Goal: Information Seeking & Learning: Learn about a topic

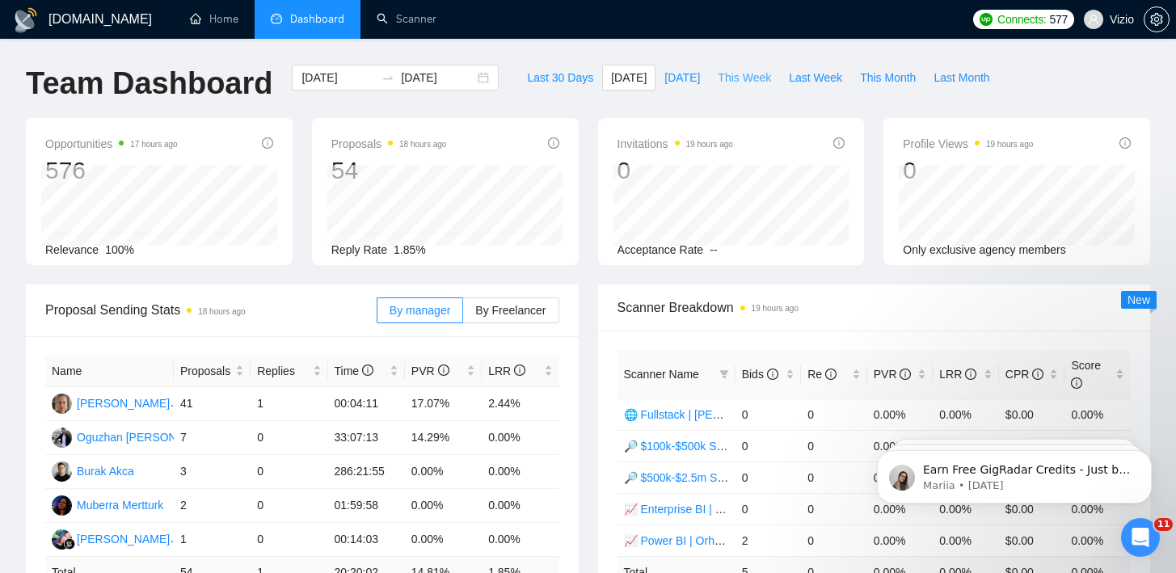
click at [753, 79] on span "This Week" at bounding box center [744, 78] width 53 height 18
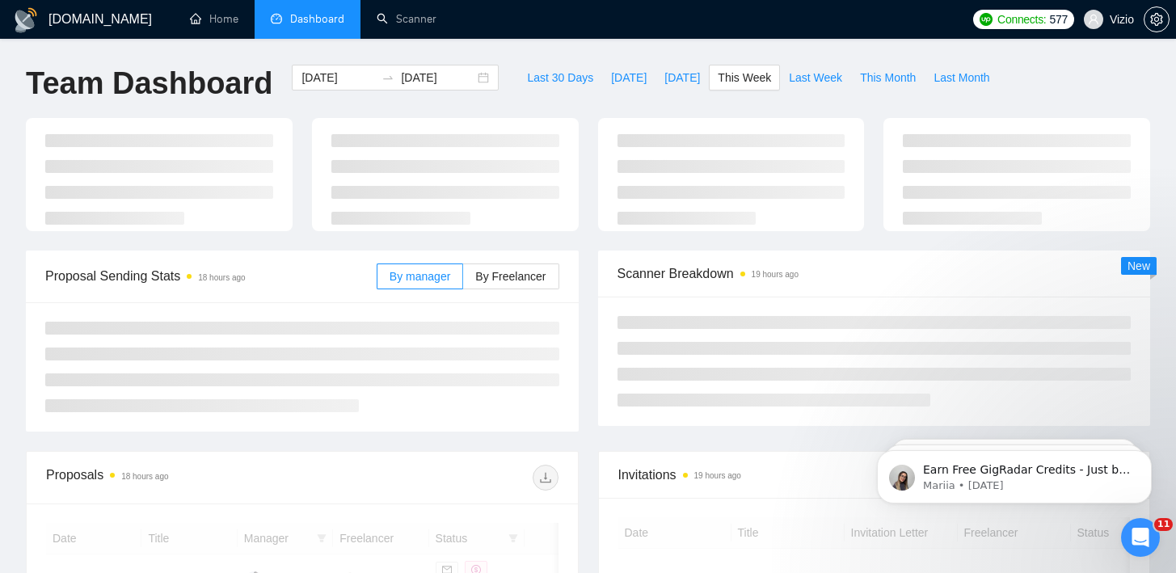
type input "2025-08-25"
type input "2025-08-31"
click at [753, 39] on div "GigRadar.io Home Dashboard Scanner Connects: 577 Vizio Team Dashboard 2025-08-2…" at bounding box center [588, 556] width 1176 height 1112
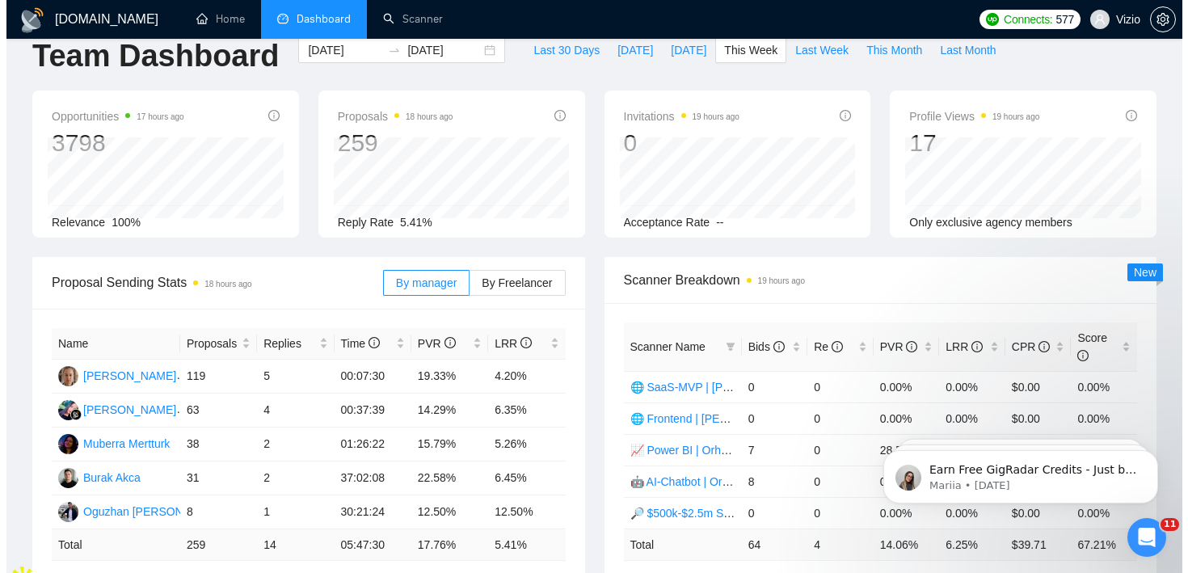
scroll to position [28, 0]
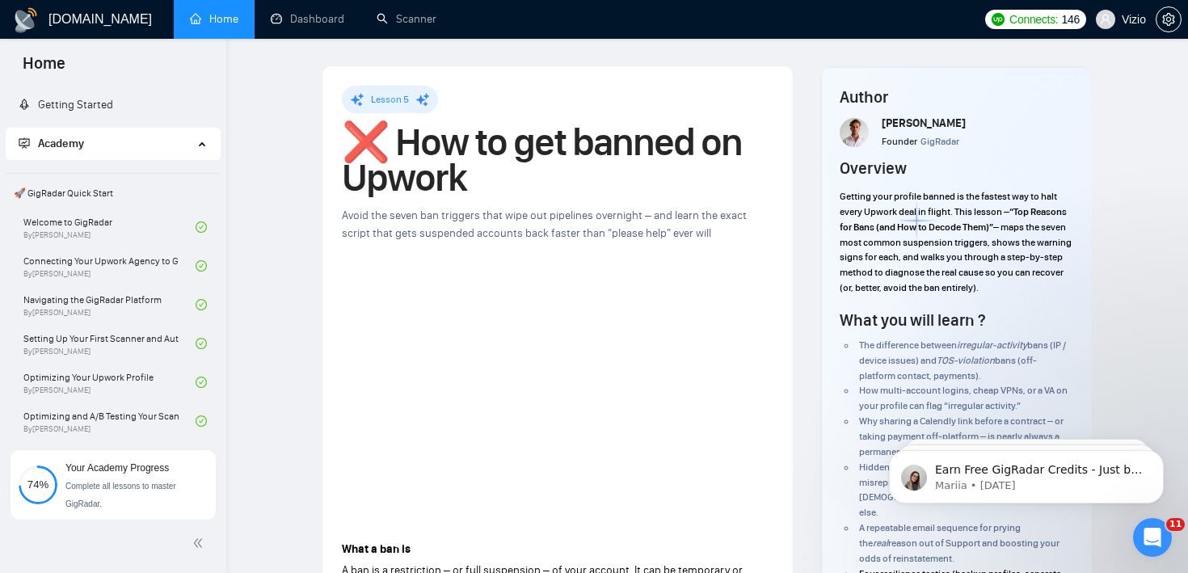
click at [455, 189] on h1 "❌ How to get banned on Upwork" at bounding box center [558, 159] width 432 height 71
click at [478, 171] on h1 "❌ How to get banned on Upwork" at bounding box center [558, 159] width 432 height 71
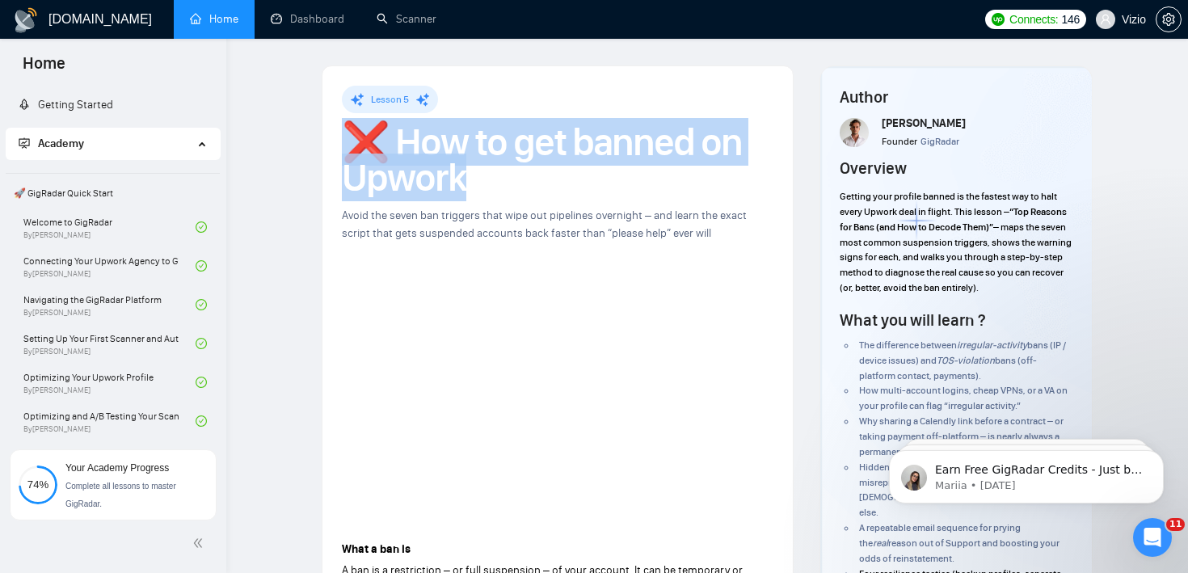
click at [478, 171] on h1 "❌ How to get banned on Upwork" at bounding box center [558, 159] width 432 height 71
copy h1 "❌ How to get banned on Upwork"
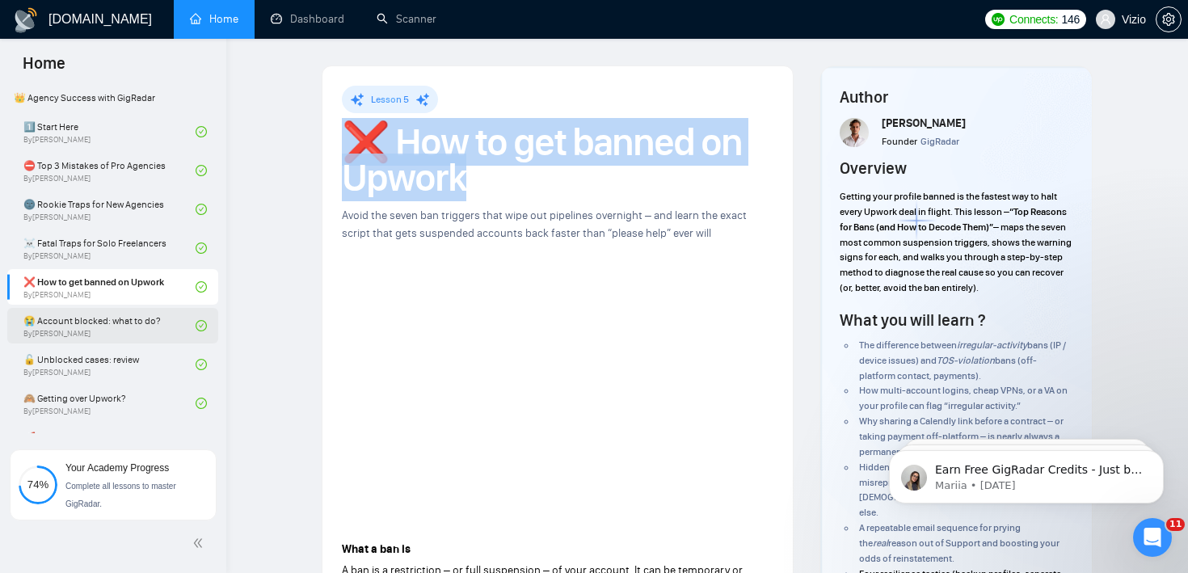
scroll to position [368, 0]
click at [104, 309] on link "😭 Account blocked: what to do? By [PERSON_NAME]" at bounding box center [109, 325] width 172 height 36
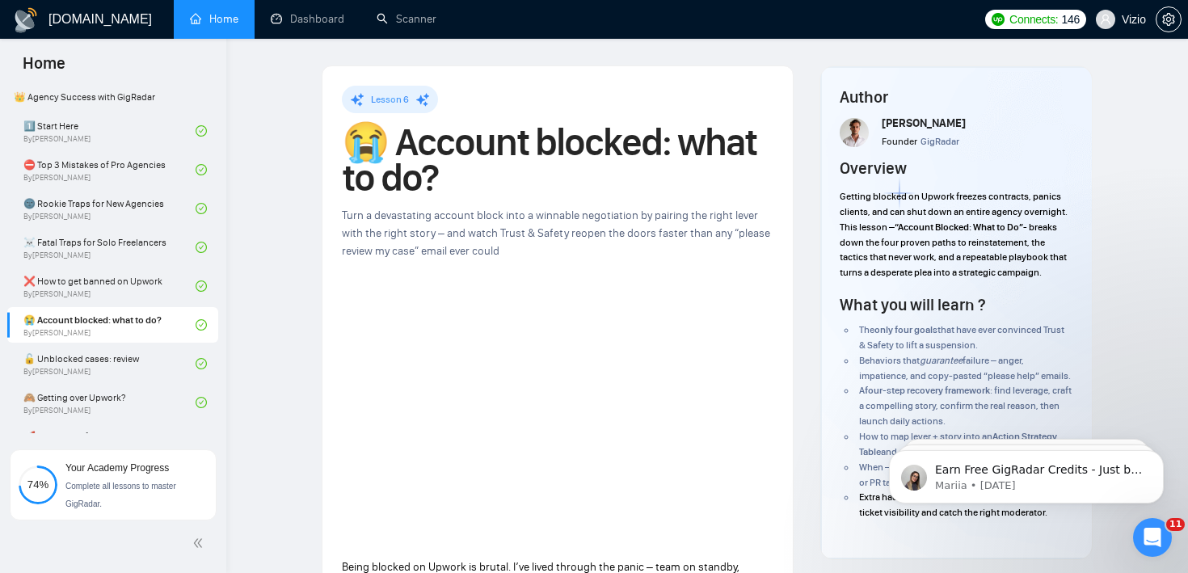
click at [679, 138] on h1 "😭 Account blocked: what to do?" at bounding box center [558, 159] width 432 height 71
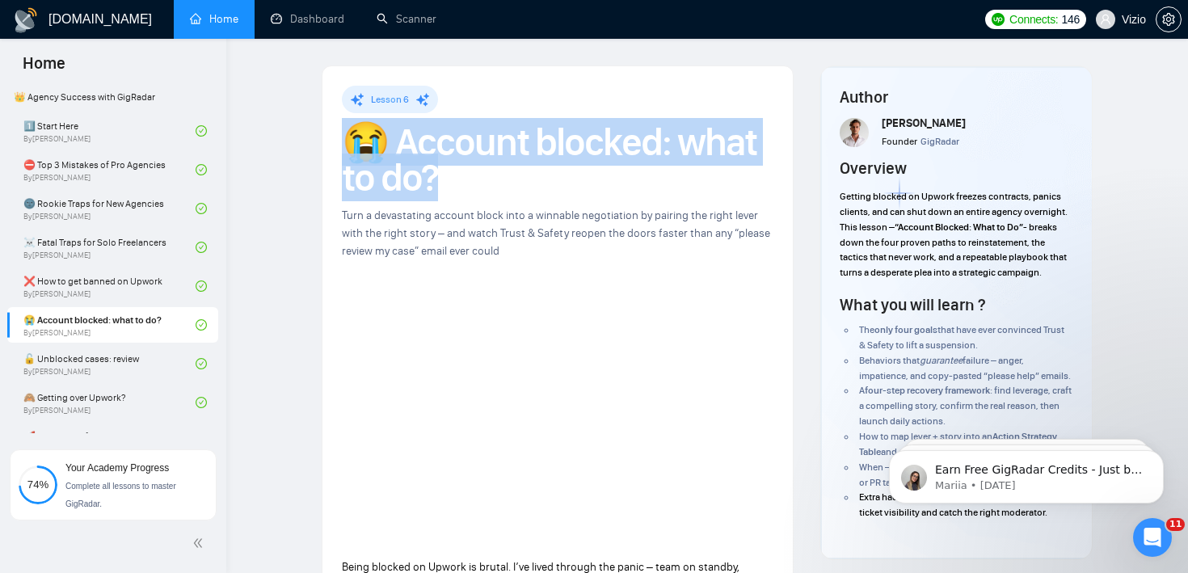
click at [679, 138] on h1 "😭 Account blocked: what to do?" at bounding box center [558, 159] width 432 height 71
copy h1 "😭 Account blocked: what to do?"
click at [101, 379] on link "🔓 Unblocked cases: review By [PERSON_NAME]" at bounding box center [109, 364] width 172 height 36
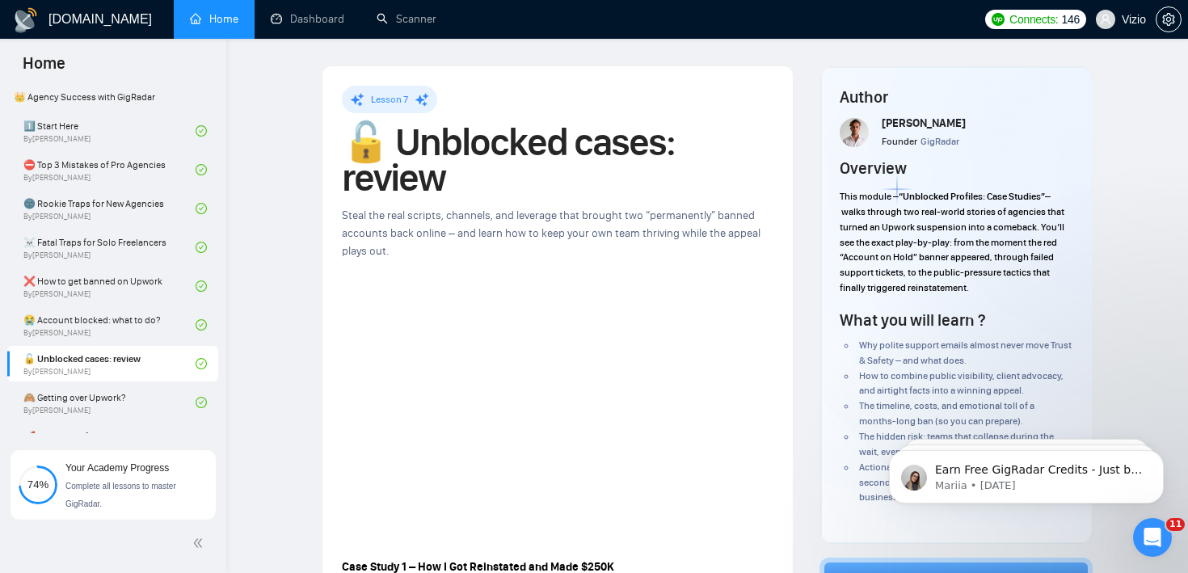
click at [419, 152] on h1 "🔓 Unblocked cases: review" at bounding box center [558, 159] width 432 height 71
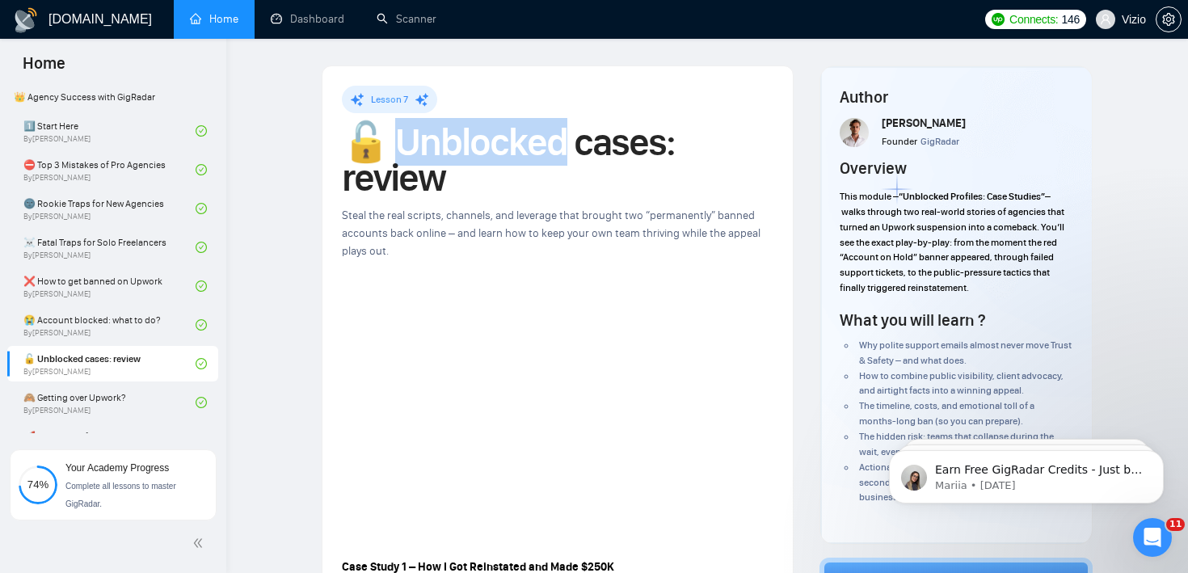
click at [419, 152] on h1 "🔓 Unblocked cases: review" at bounding box center [558, 159] width 432 height 71
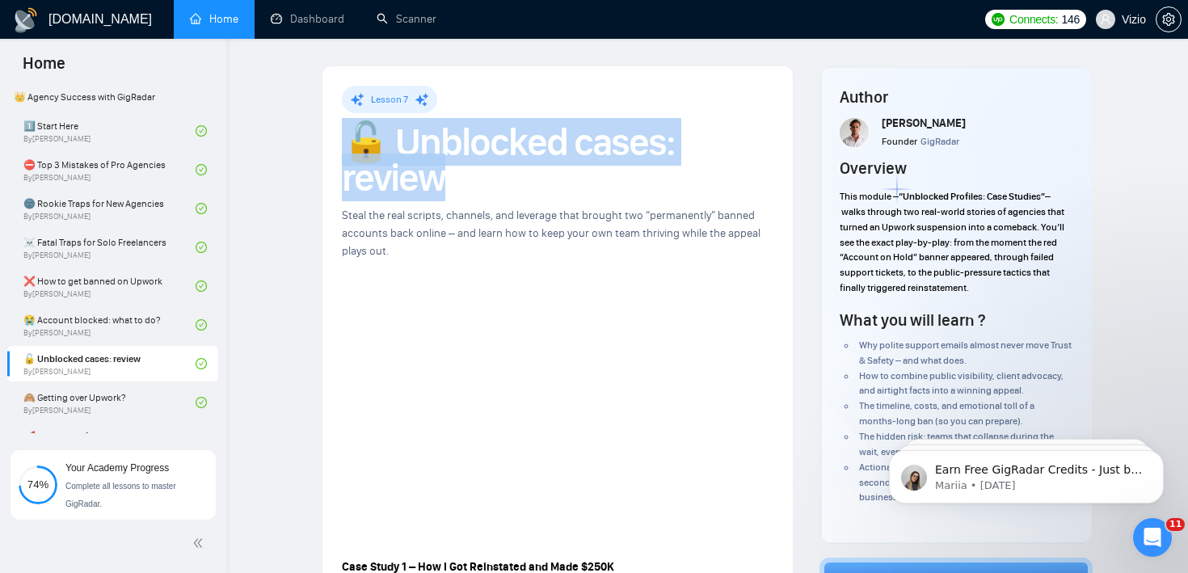
click at [419, 152] on h1 "🔓 Unblocked cases: review" at bounding box center [558, 159] width 432 height 71
copy h1 "🔓 Unblocked cases: review"
click at [110, 394] on link "🙈 Getting over Upwork? By [PERSON_NAME]" at bounding box center [109, 403] width 172 height 36
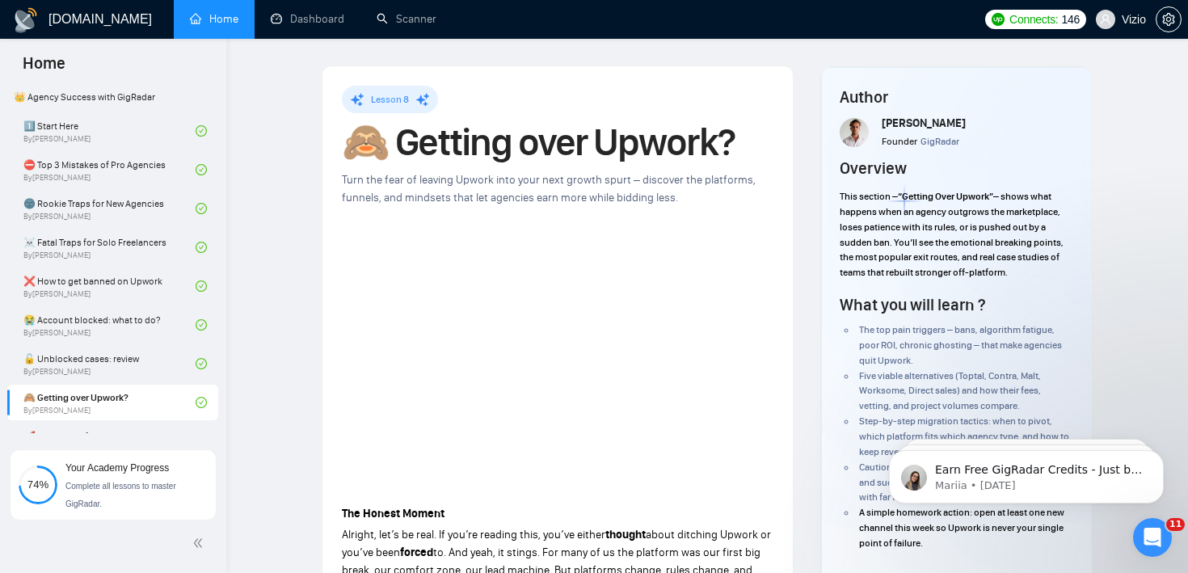
click at [486, 160] on h1 "🙈 Getting over Upwork?" at bounding box center [558, 142] width 432 height 36
click at [494, 145] on h1 "🙈 Getting over Upwork?" at bounding box center [558, 142] width 432 height 36
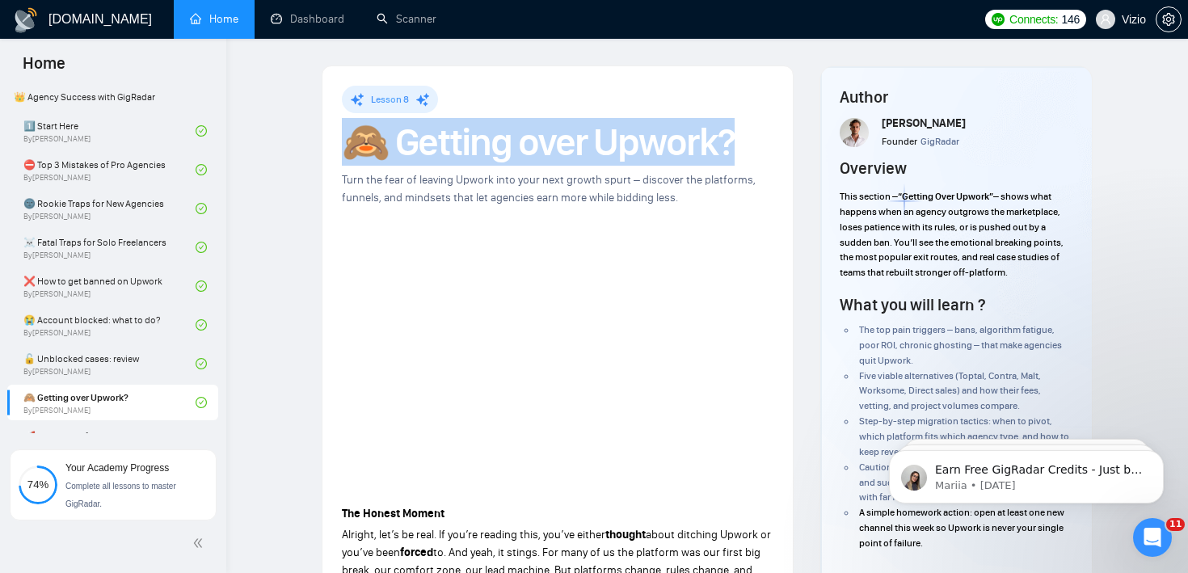
click at [494, 145] on h1 "🙈 Getting over Upwork?" at bounding box center [558, 142] width 432 height 36
copy h1 "🙈 Getting over Upwork?"
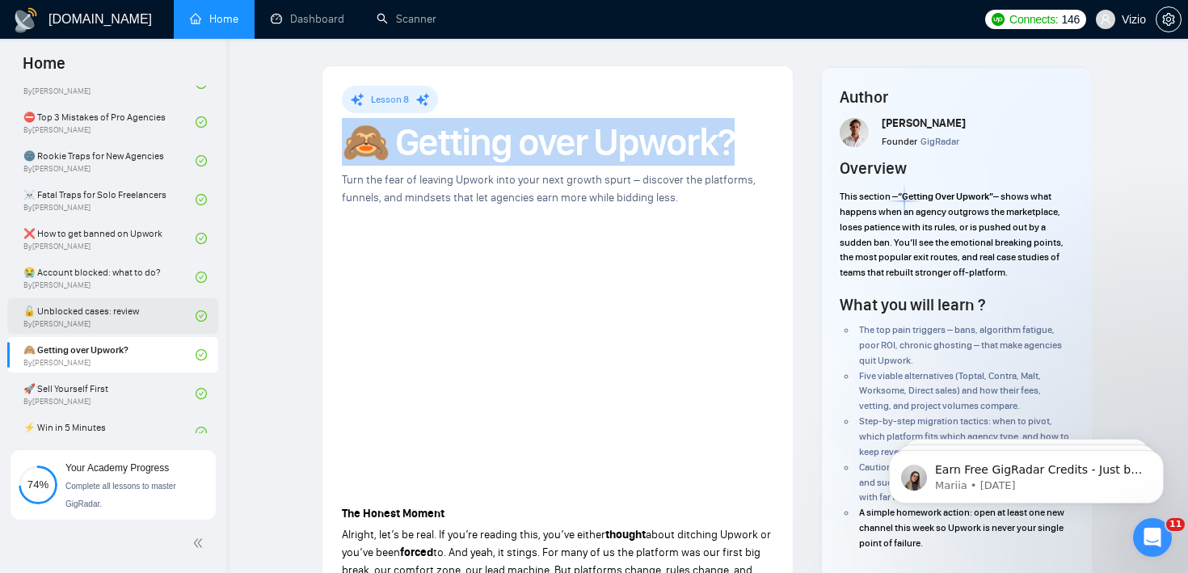
scroll to position [431, 0]
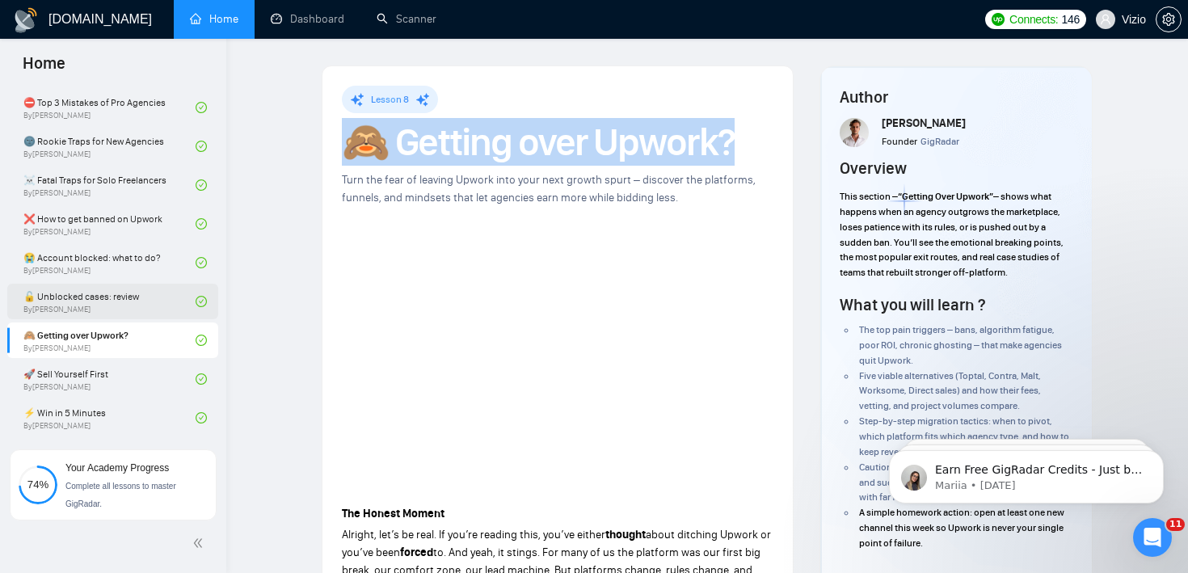
click at [137, 377] on link "🚀 Sell Yourself First By [PERSON_NAME]" at bounding box center [109, 379] width 172 height 36
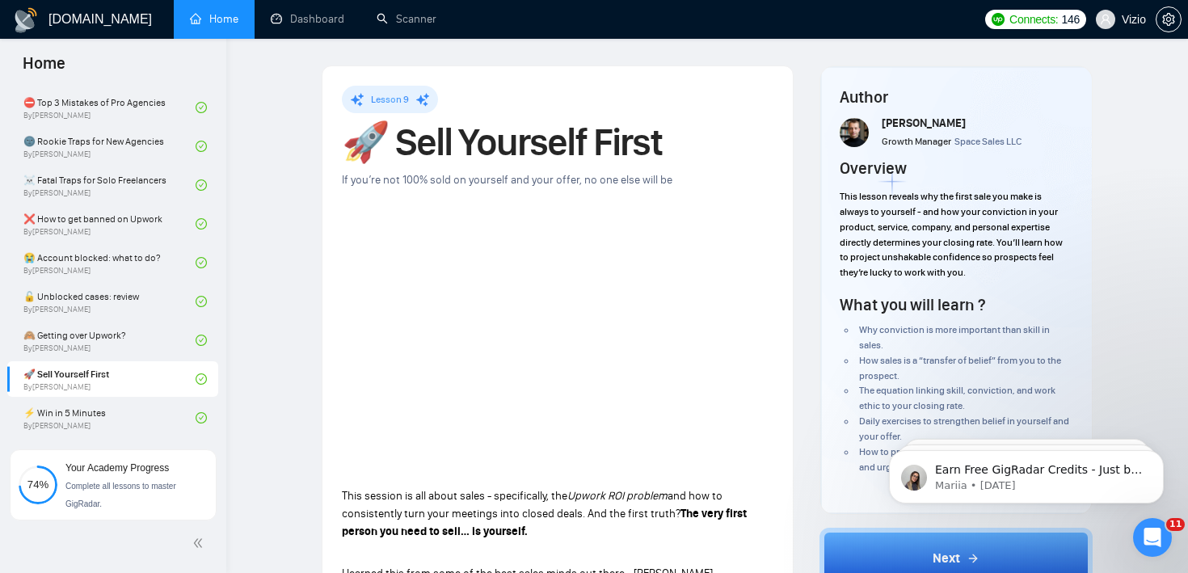
click at [446, 149] on h1 "🚀 Sell Yourself First" at bounding box center [558, 142] width 432 height 36
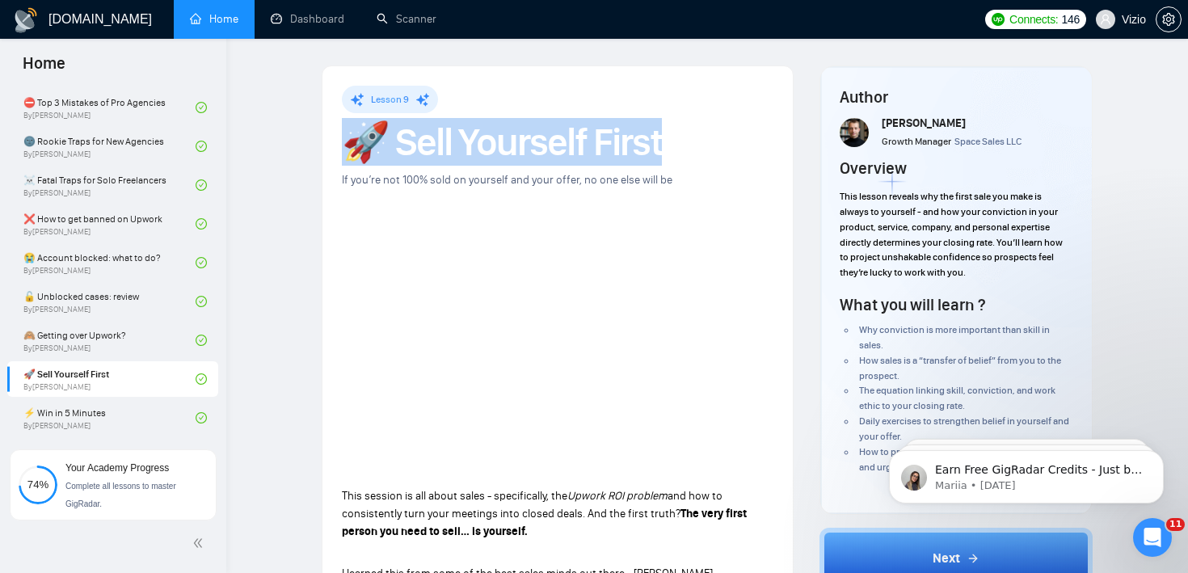
click at [446, 149] on h1 "🚀 Sell Yourself First" at bounding box center [558, 142] width 432 height 36
copy h1 "🚀 Sell Yourself First"
click at [105, 406] on link "⚡ Win in 5 Minutes By [PERSON_NAME]" at bounding box center [109, 418] width 172 height 36
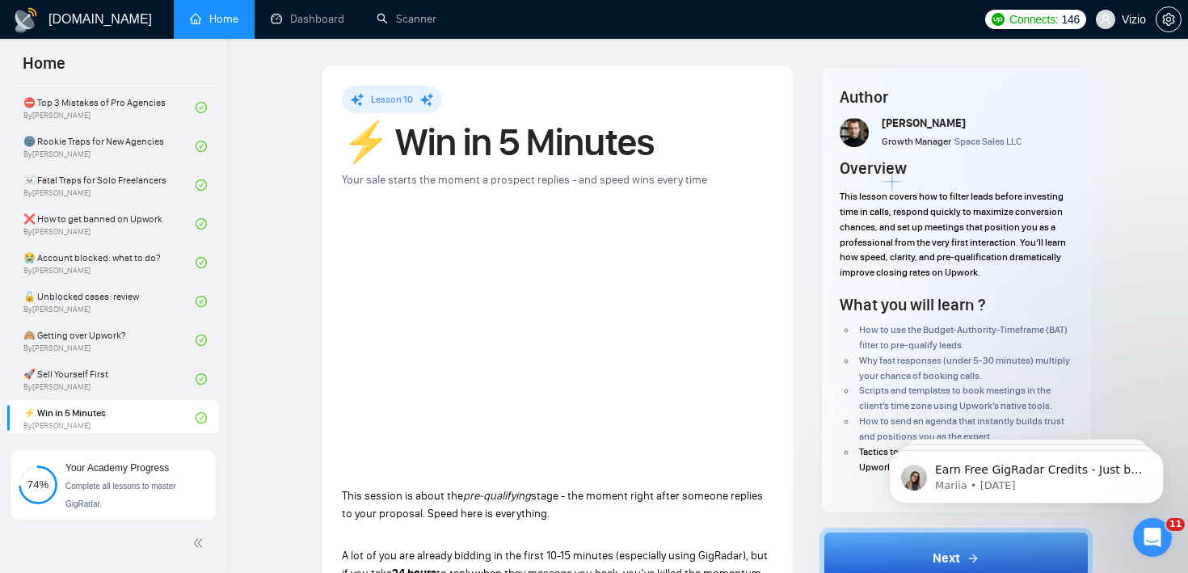
click at [436, 103] on div "Lesson 10" at bounding box center [392, 99] width 100 height 27
click at [420, 135] on h1 "⚡ Win in 5 Minutes" at bounding box center [558, 142] width 432 height 36
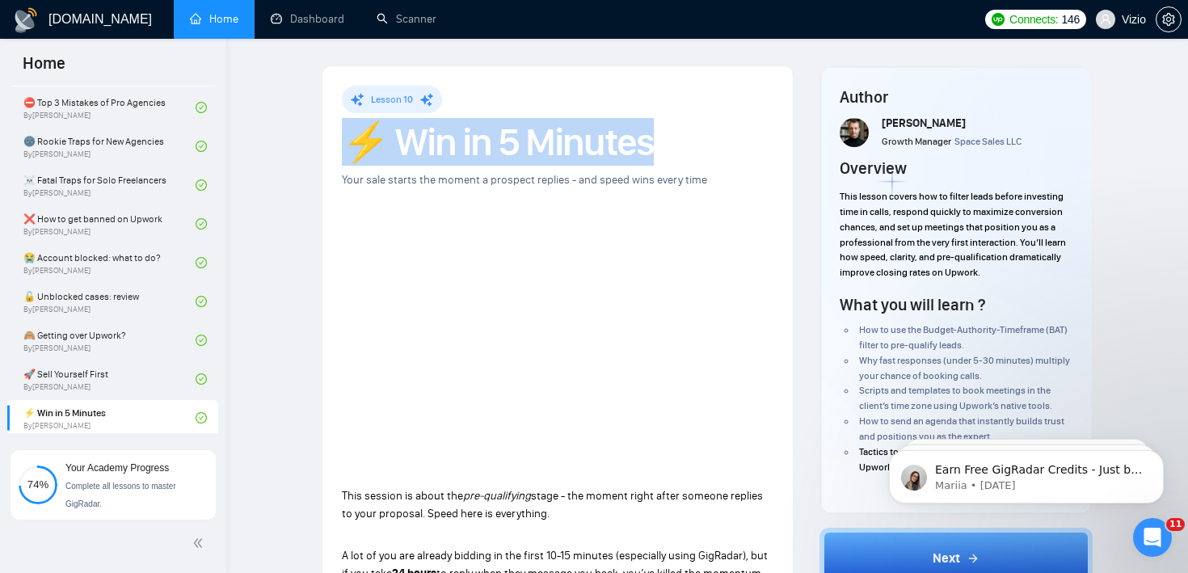
click at [420, 135] on h1 "⚡ Win in 5 Minutes" at bounding box center [558, 142] width 432 height 36
copy h1 "⚡ Win in 5 Minutes"
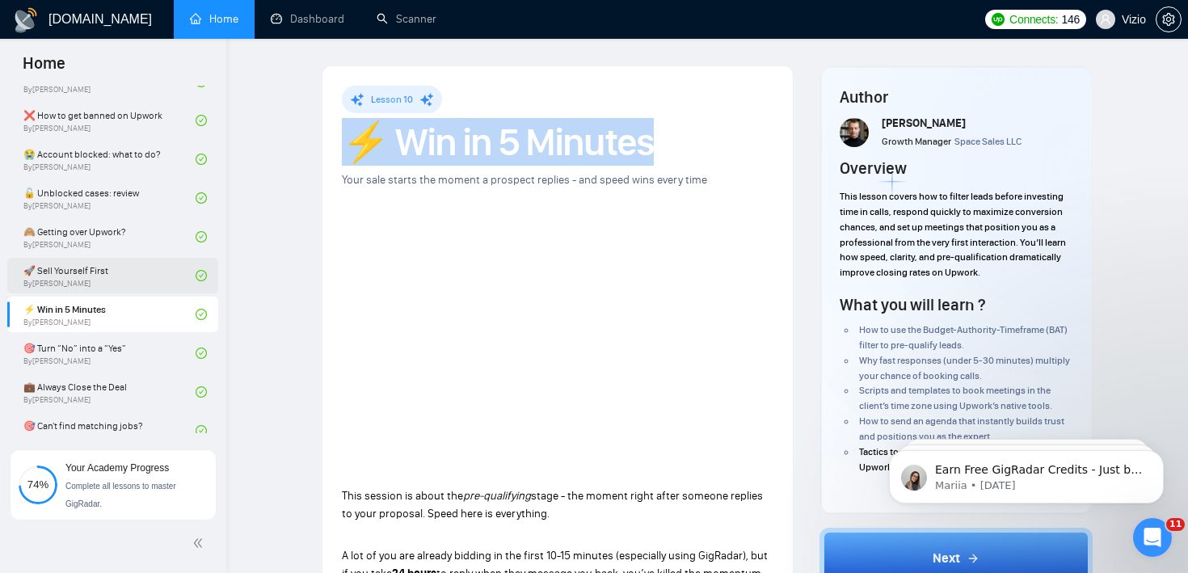
scroll to position [542, 0]
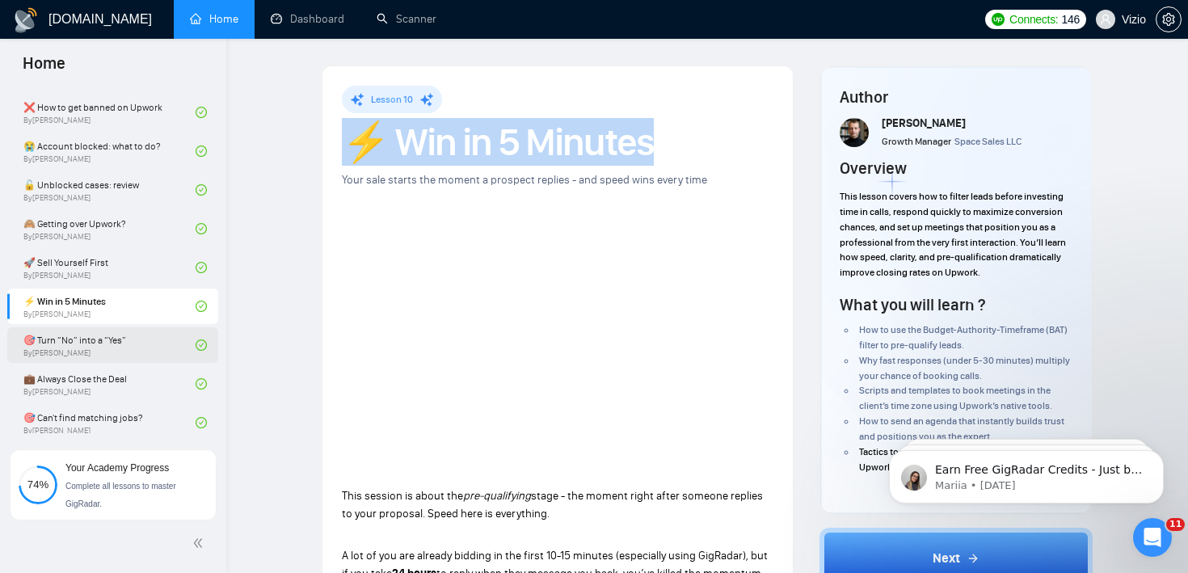
click at [150, 350] on link "🎯 Turn “No” into a “Yes” By [PERSON_NAME]" at bounding box center [109, 345] width 172 height 36
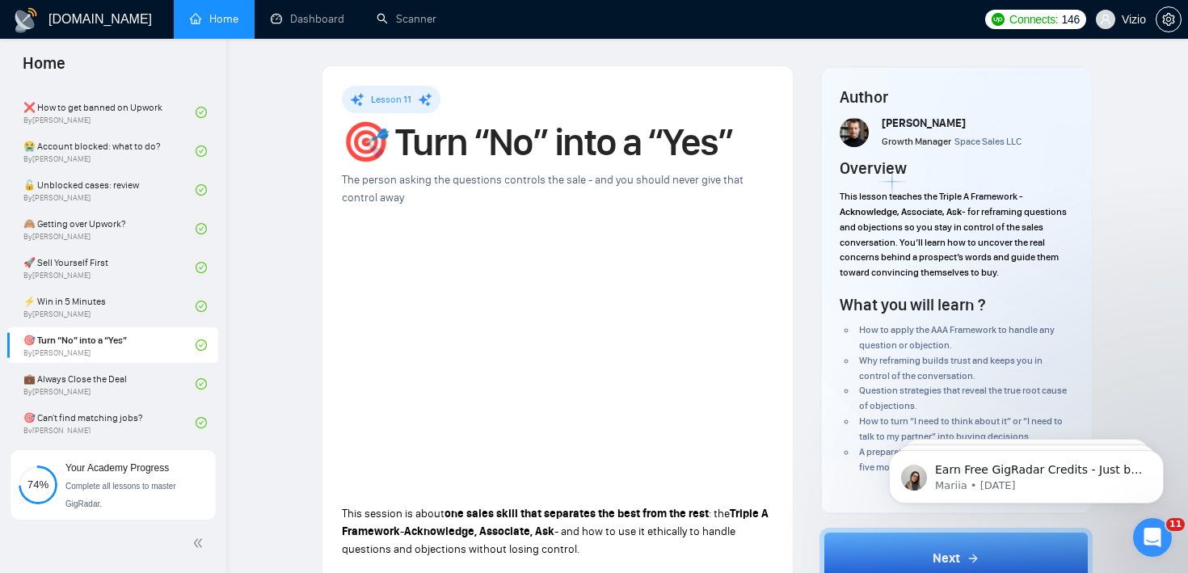
click at [399, 136] on h1 "🎯 Turn “No” into a “Yes”" at bounding box center [558, 142] width 432 height 36
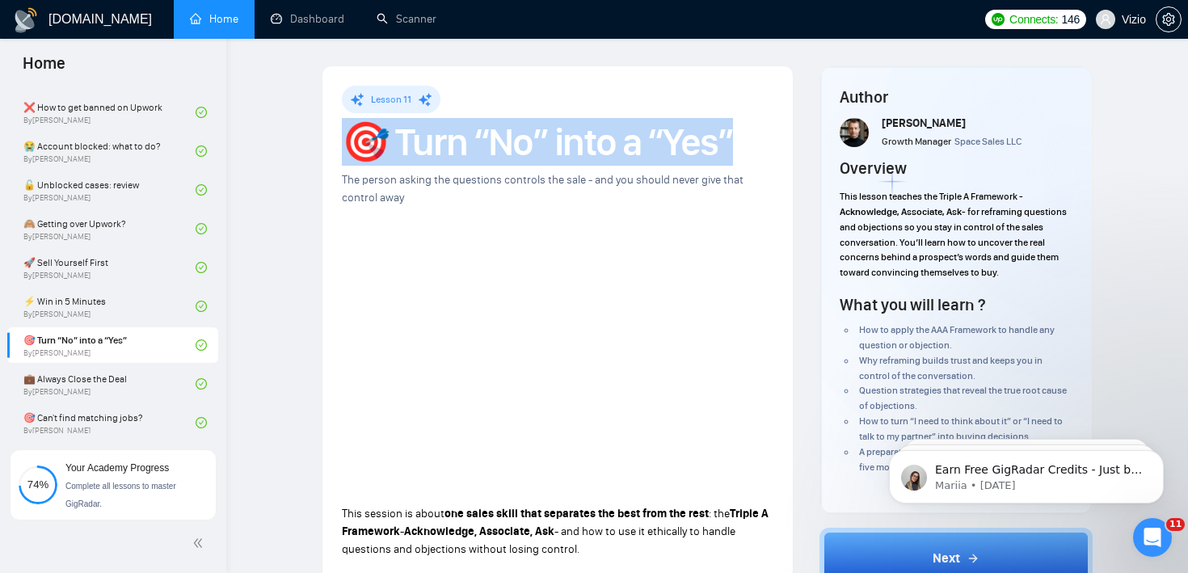
click at [399, 136] on h1 "🎯 Turn “No” into a “Yes”" at bounding box center [558, 142] width 432 height 36
copy h1 "🎯 Turn “No” into a “Yes”"
click at [101, 381] on link "💼 Always Close the Deal By [PERSON_NAME]" at bounding box center [109, 384] width 172 height 36
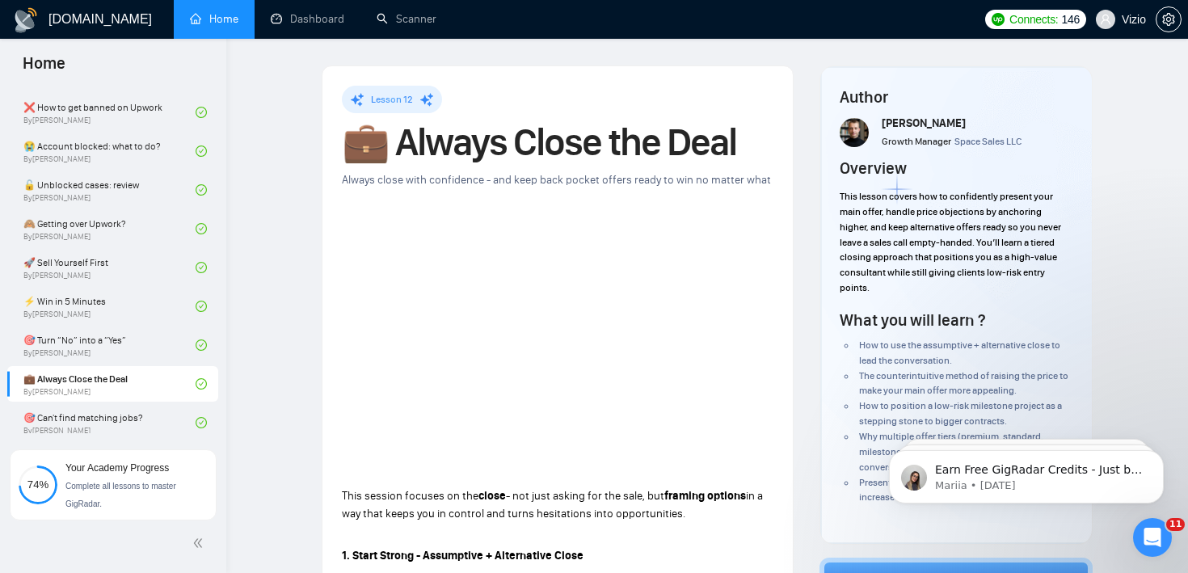
click at [444, 135] on h1 "💼 Always Close the Deal" at bounding box center [558, 142] width 432 height 36
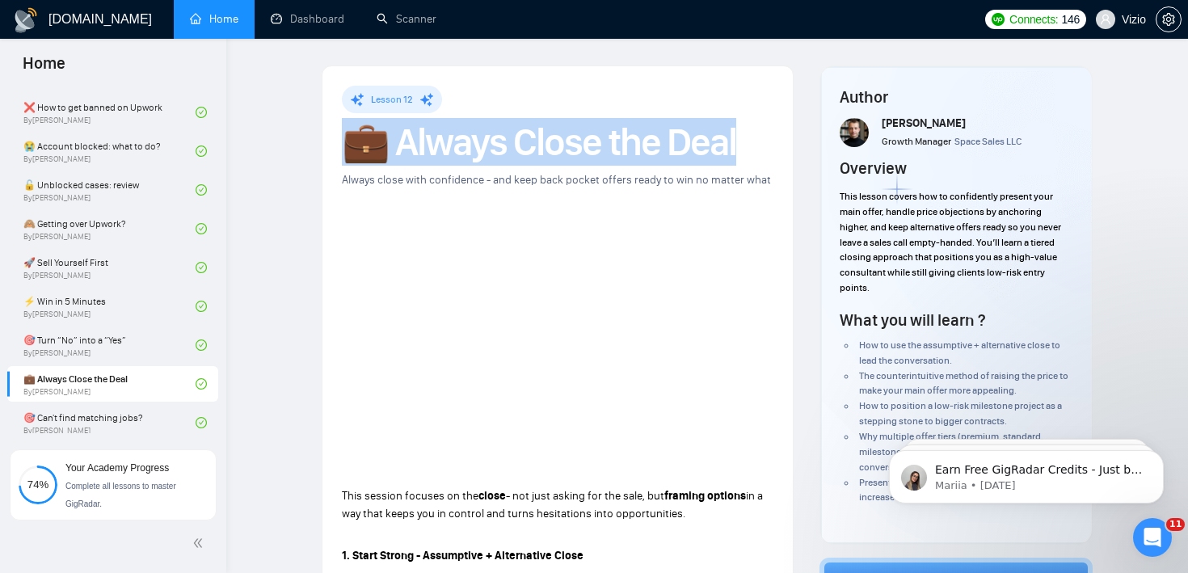
click at [444, 135] on h1 "💼 Always Close the Deal" at bounding box center [558, 142] width 432 height 36
copy h1 "💼 Always Close the Deal"
click at [116, 427] on link "🎯 Can't find matching jobs? By [PERSON_NAME]" at bounding box center [109, 423] width 172 height 36
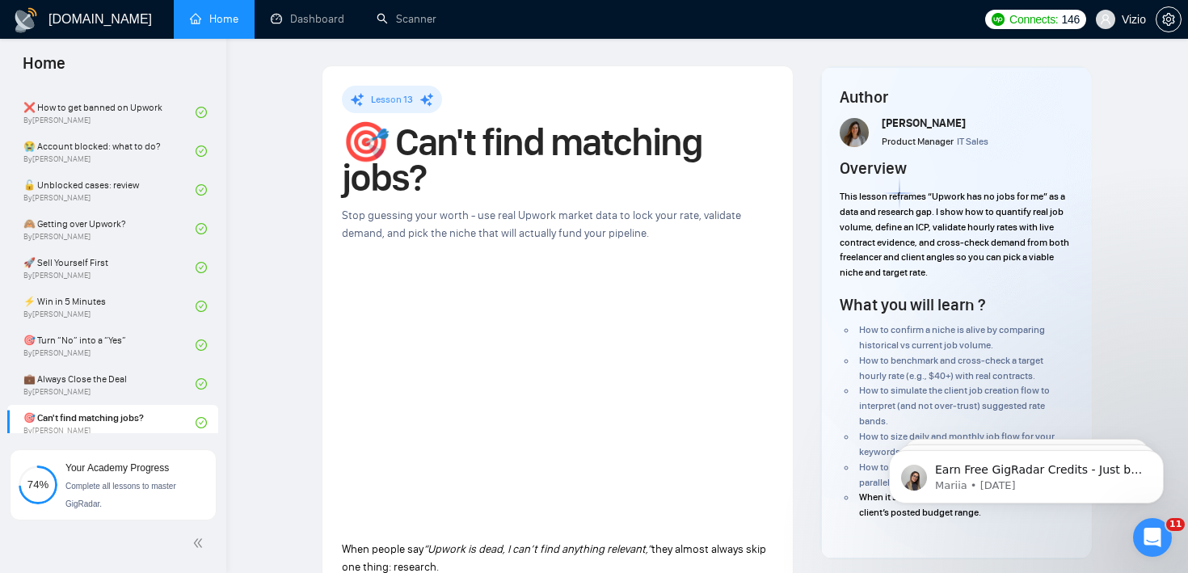
click at [408, 156] on h1 "🎯 Can't find matching jobs?" at bounding box center [558, 159] width 432 height 71
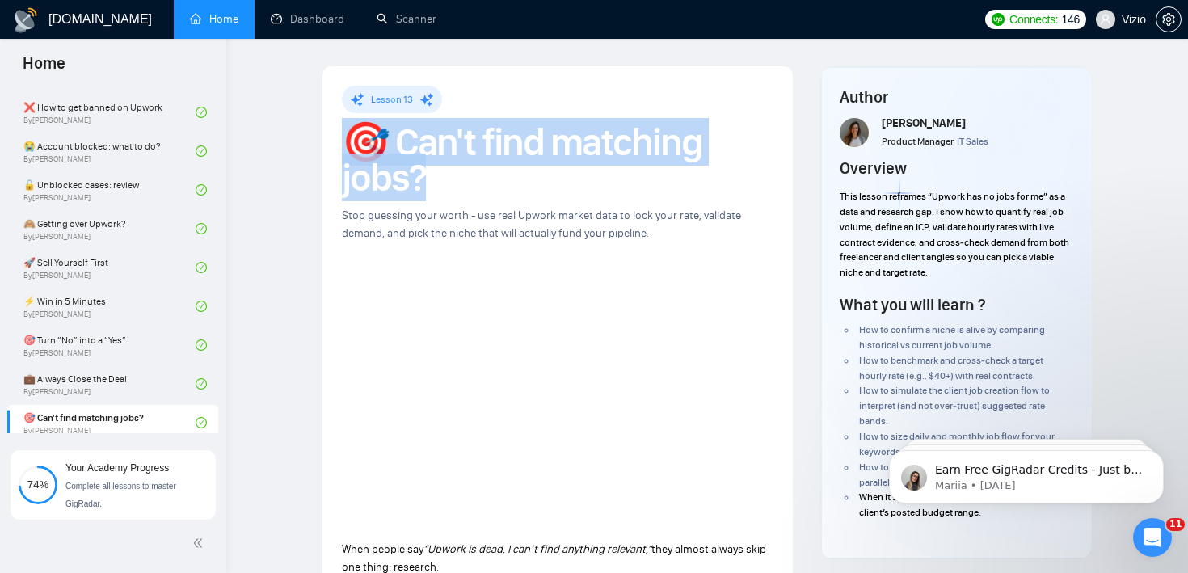
click at [408, 156] on h1 "🎯 Can't find matching jobs?" at bounding box center [558, 159] width 432 height 71
copy h1 "🎯 Can't find matching jobs?"
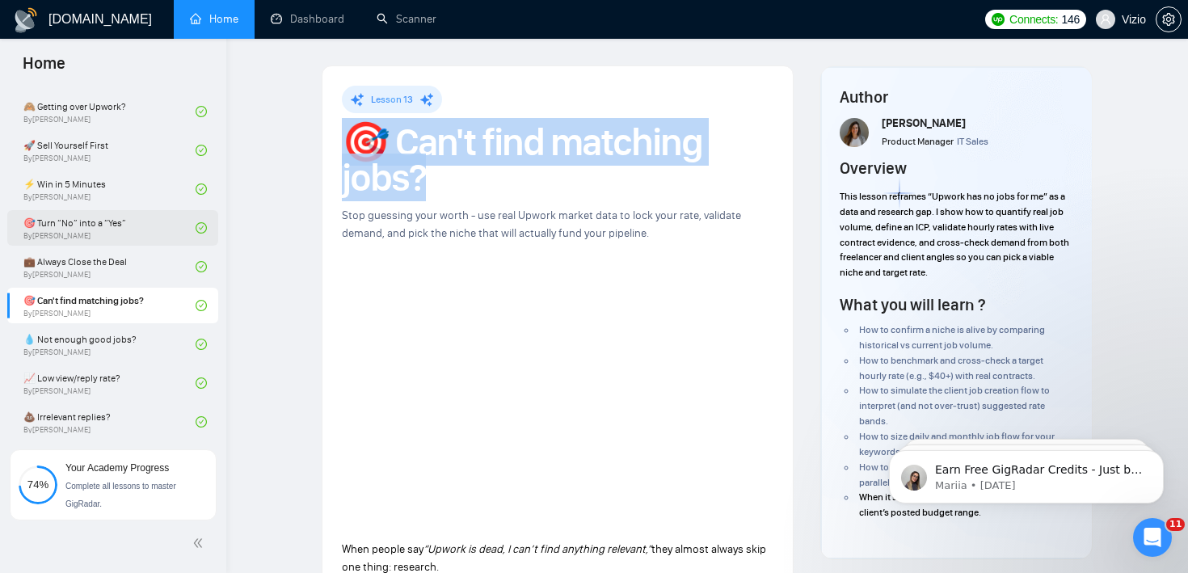
scroll to position [667, 0]
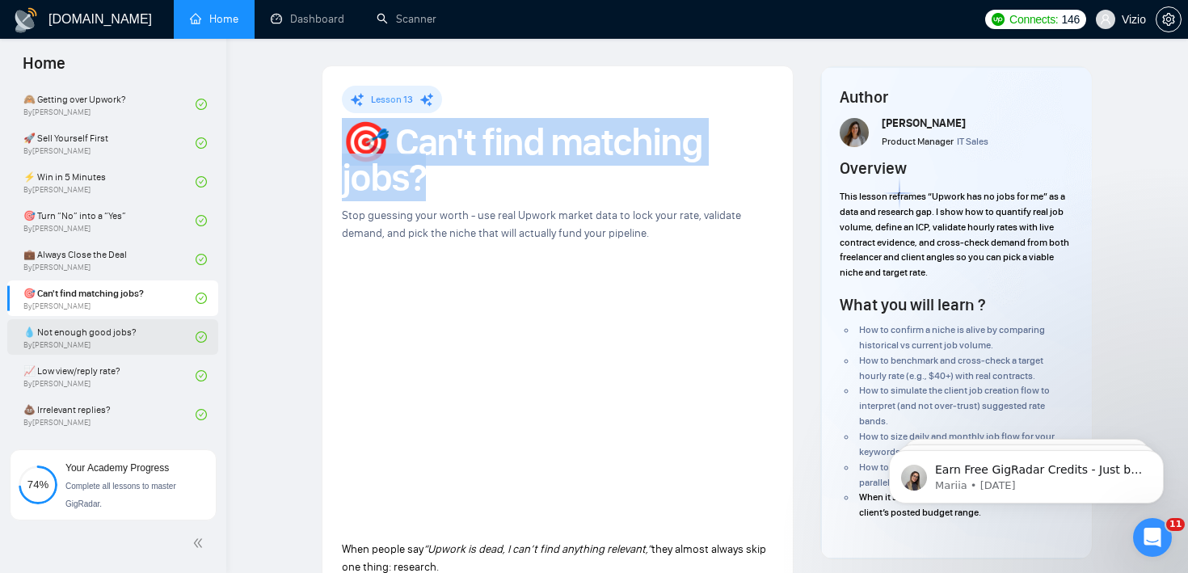
click at [104, 338] on link "💧 Not enough good jobs? By [PERSON_NAME]" at bounding box center [109, 337] width 172 height 36
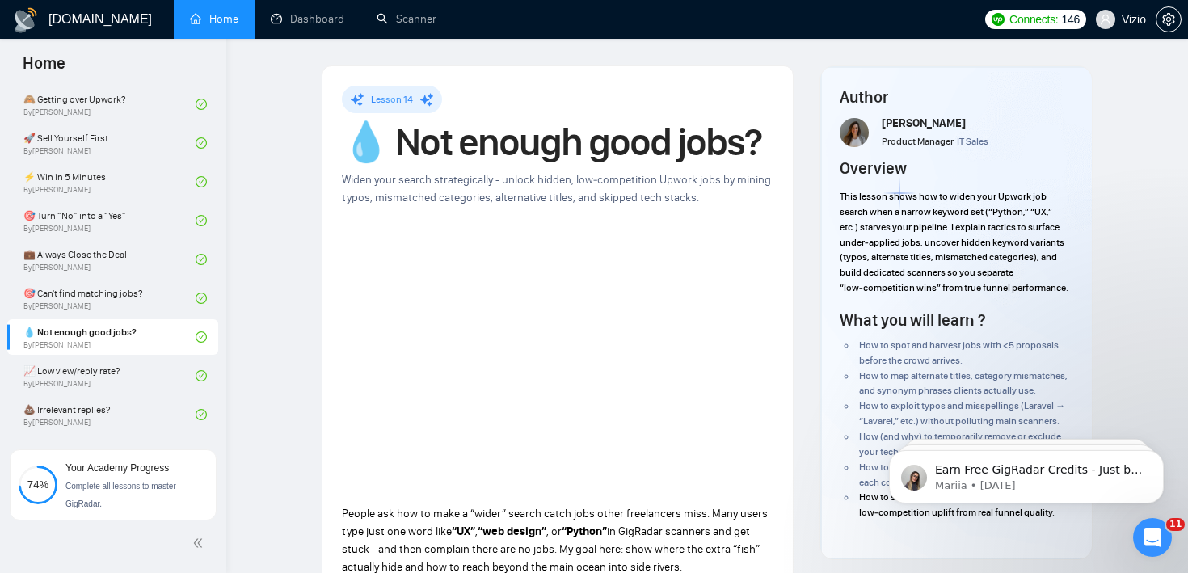
click at [475, 147] on h1 "💧 Not enough good jobs?" at bounding box center [558, 142] width 432 height 36
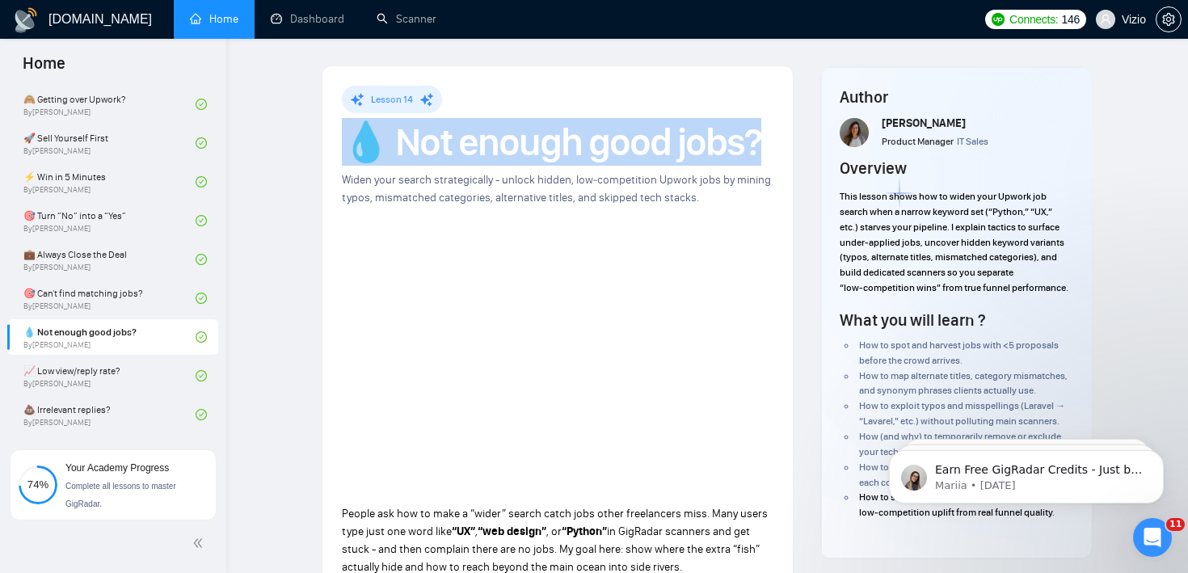
click at [475, 147] on h1 "💧 Not enough good jobs?" at bounding box center [558, 142] width 432 height 36
copy h1 "💧 Not enough good jobs?"
click at [149, 378] on link "📈 Low view/reply rate? By [PERSON_NAME]" at bounding box center [109, 376] width 172 height 36
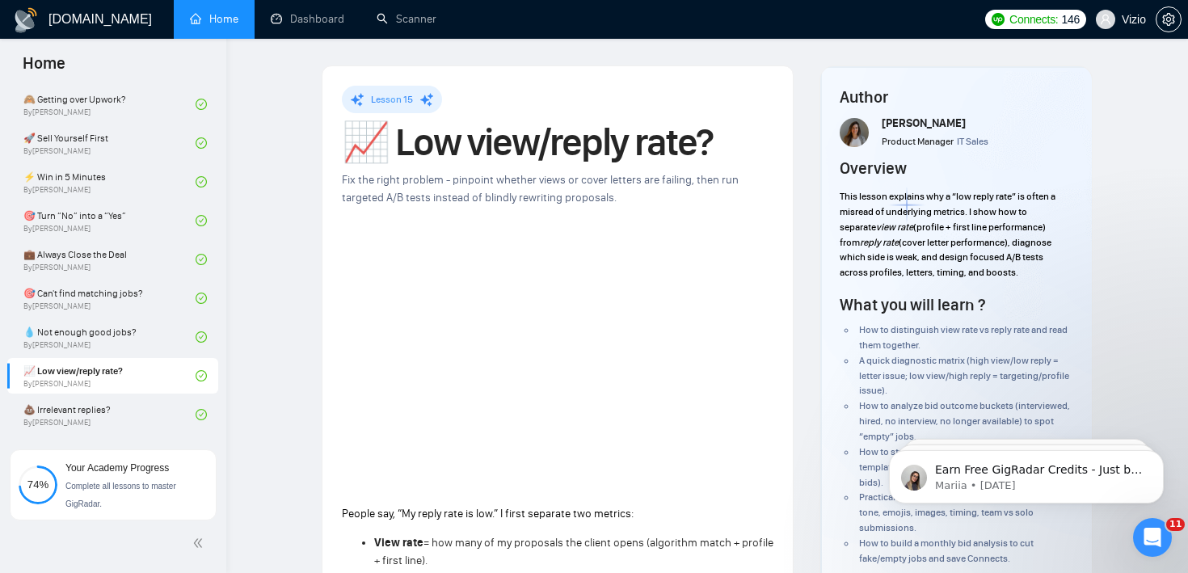
click at [424, 136] on h1 "📈 Low view/reply rate?" at bounding box center [558, 142] width 432 height 36
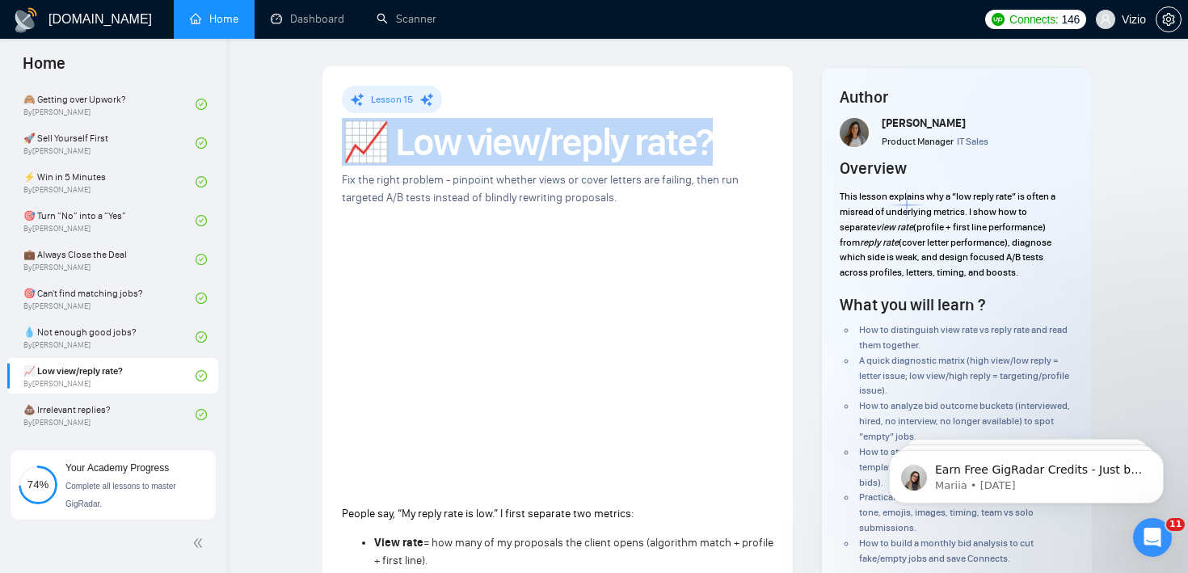
click at [424, 136] on h1 "📈 Low view/reply rate?" at bounding box center [558, 142] width 432 height 36
click at [112, 412] on link "💩 Irrelevant replies? By [PERSON_NAME]" at bounding box center [109, 415] width 172 height 36
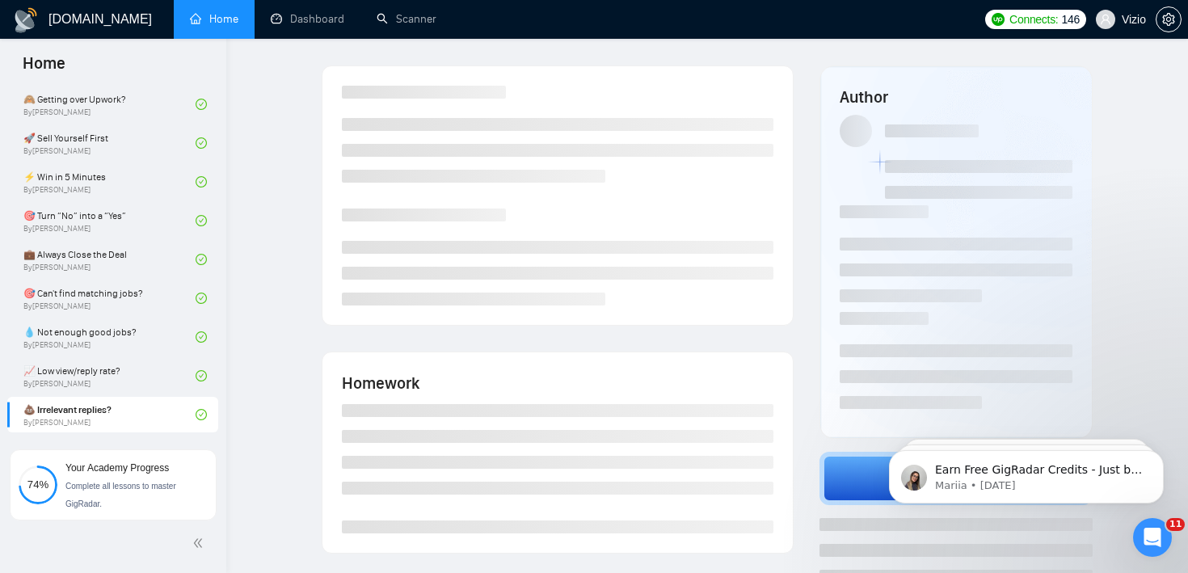
click at [423, 124] on li at bounding box center [558, 124] width 432 height 13
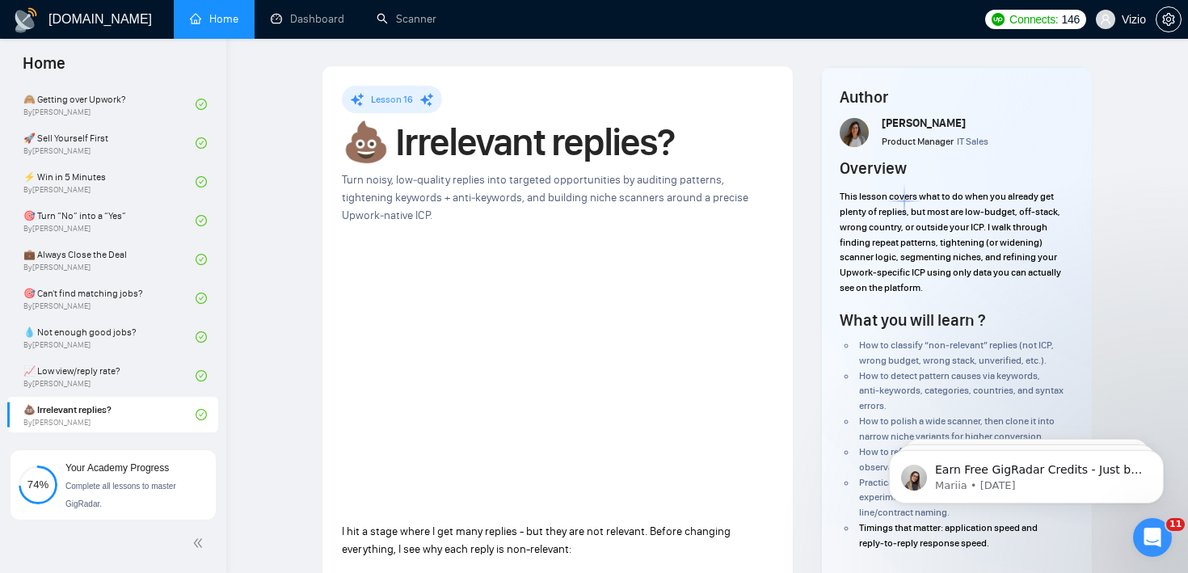
click at [411, 160] on h1 "💩 Irrelevant replies?" at bounding box center [558, 142] width 432 height 36
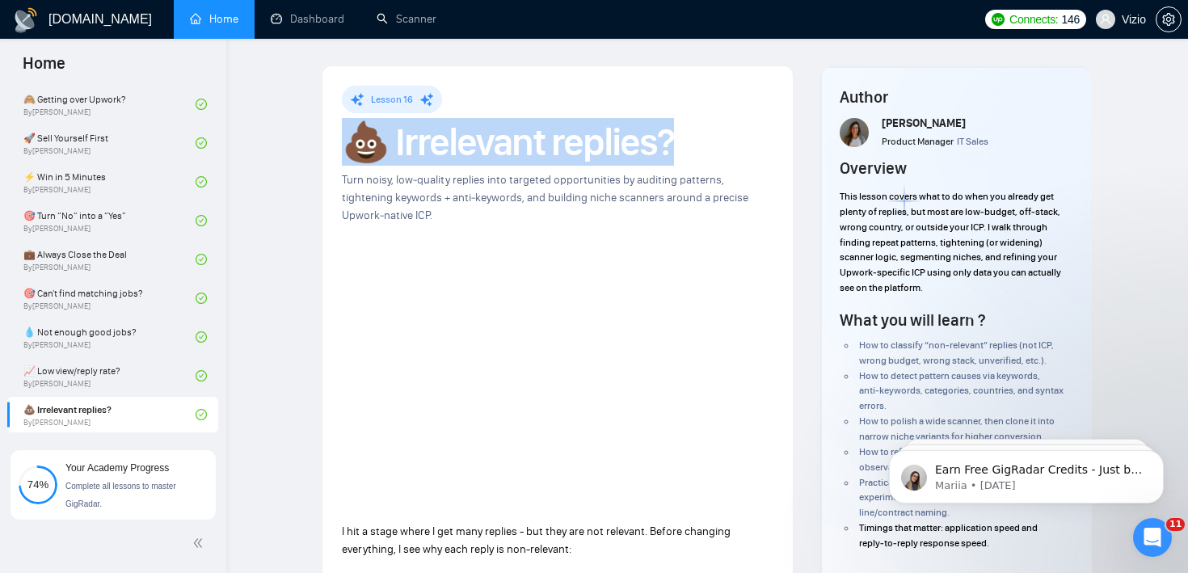
click at [411, 160] on h1 "💩 Irrelevant replies?" at bounding box center [558, 142] width 432 height 36
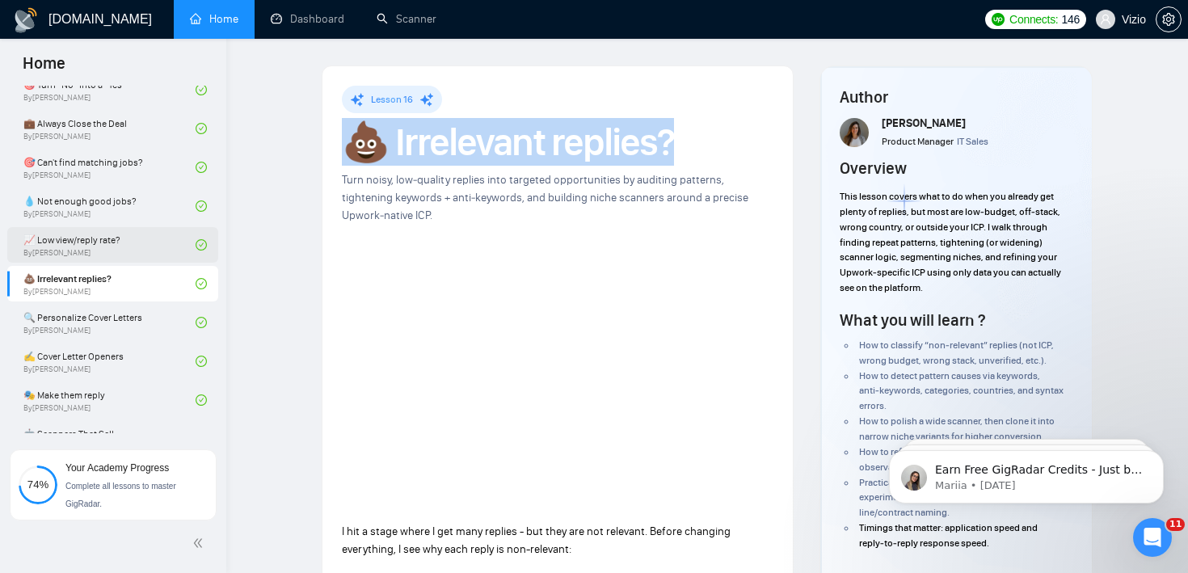
scroll to position [798, 0]
click at [104, 320] on link "🔍 Personalize Cover Letters By [PERSON_NAME]" at bounding box center [109, 322] width 172 height 36
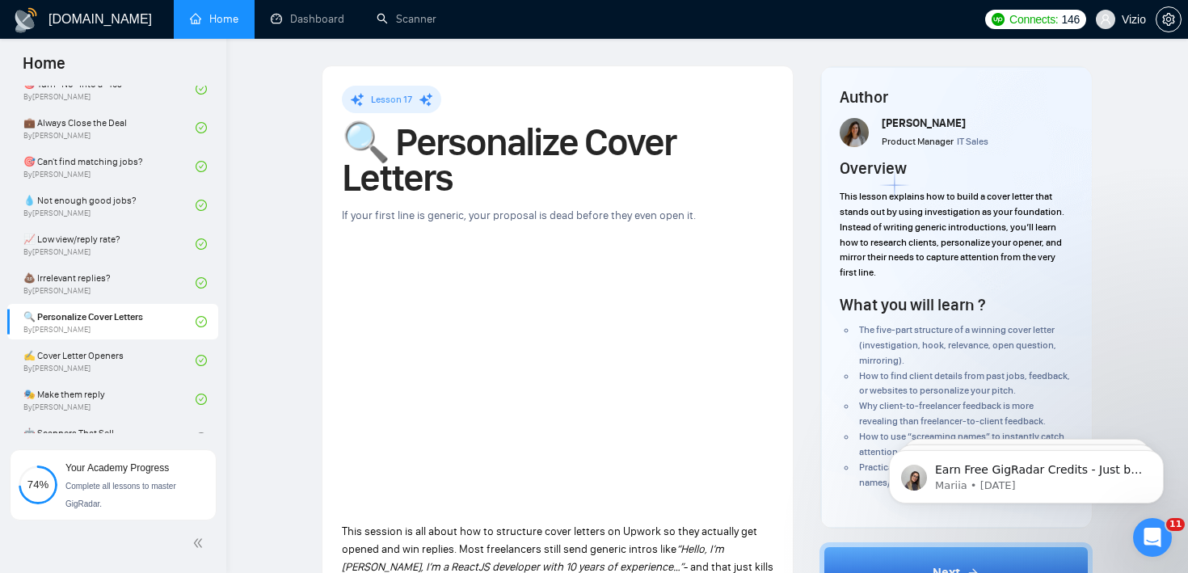
click at [401, 155] on h1 "🔍 Personalize Cover Letters" at bounding box center [558, 159] width 432 height 71
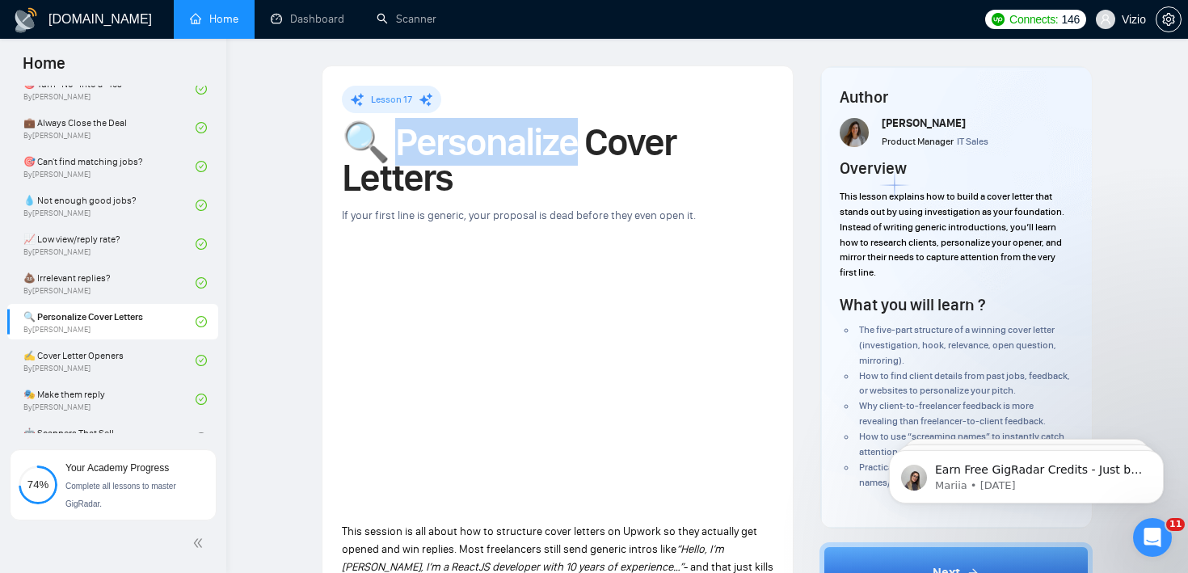
click at [401, 155] on h1 "🔍 Personalize Cover Letters" at bounding box center [558, 159] width 432 height 71
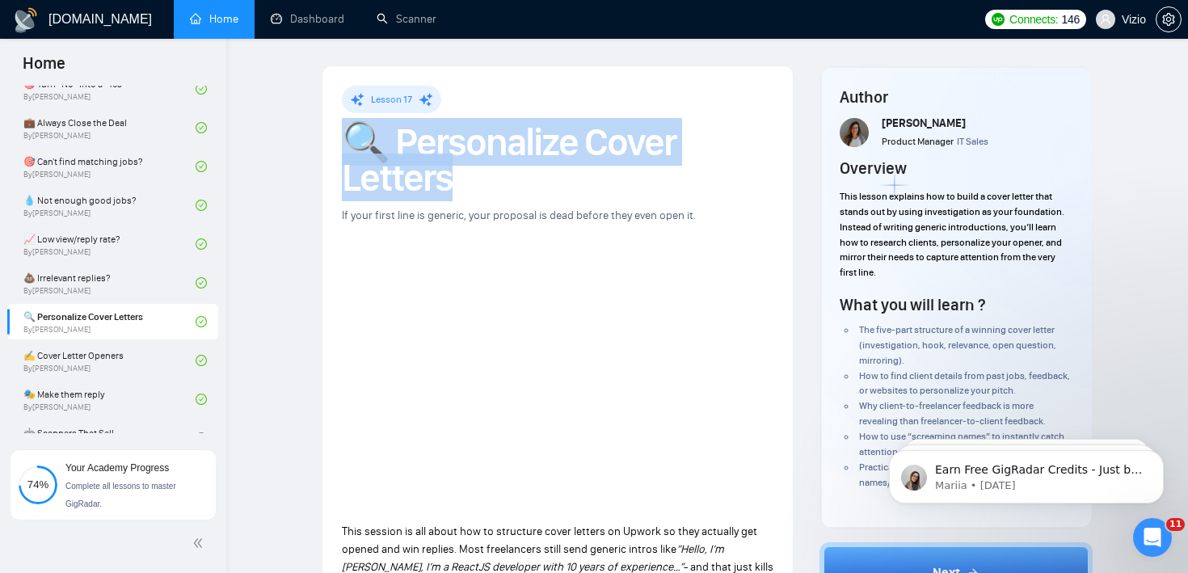
click at [401, 155] on h1 "🔍 Personalize Cover Letters" at bounding box center [558, 159] width 432 height 71
click at [121, 356] on link "✍️ Cover Letter Openers By [PERSON_NAME]" at bounding box center [109, 361] width 172 height 36
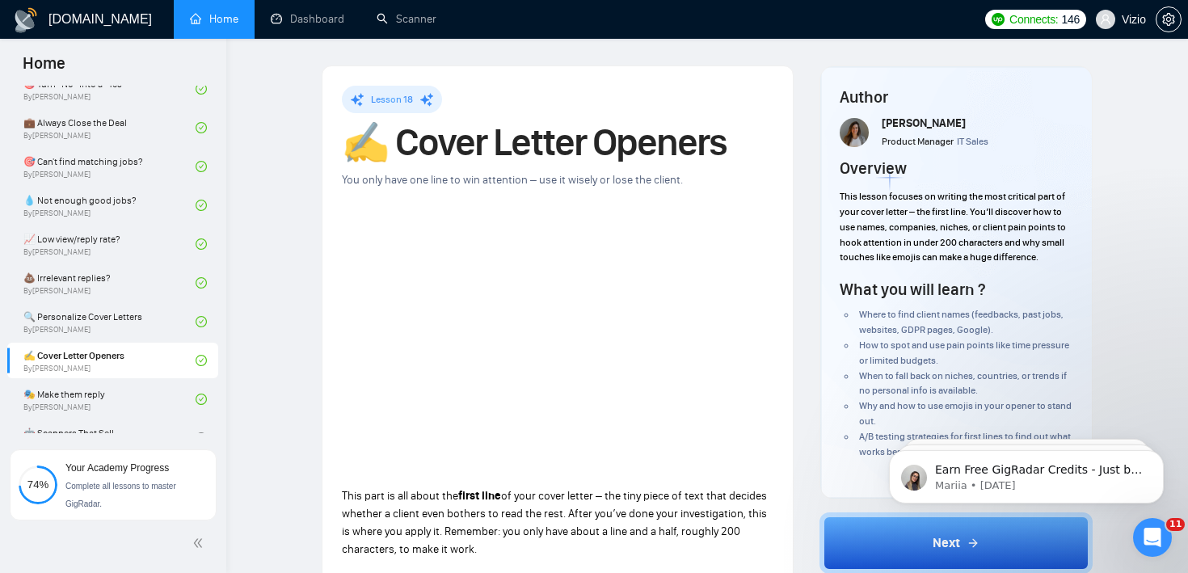
click at [418, 133] on h1 "✍️ Cover Letter Openers" at bounding box center [558, 142] width 432 height 36
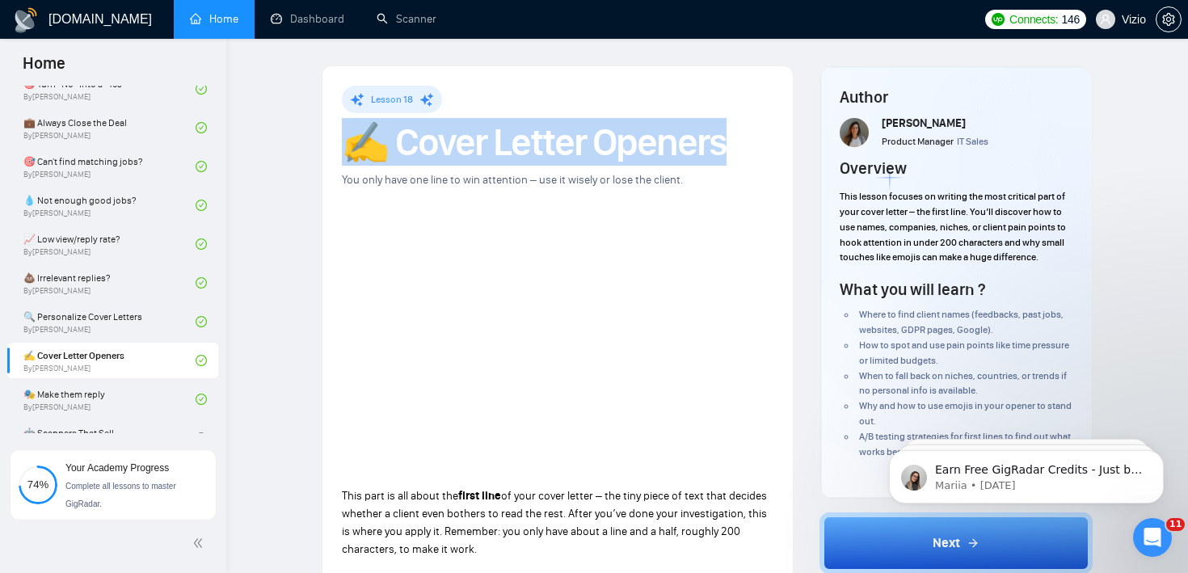
click at [418, 133] on h1 "✍️ Cover Letter Openers" at bounding box center [558, 142] width 432 height 36
click at [135, 394] on link "🎭 Make them reply By [PERSON_NAME]" at bounding box center [109, 399] width 172 height 36
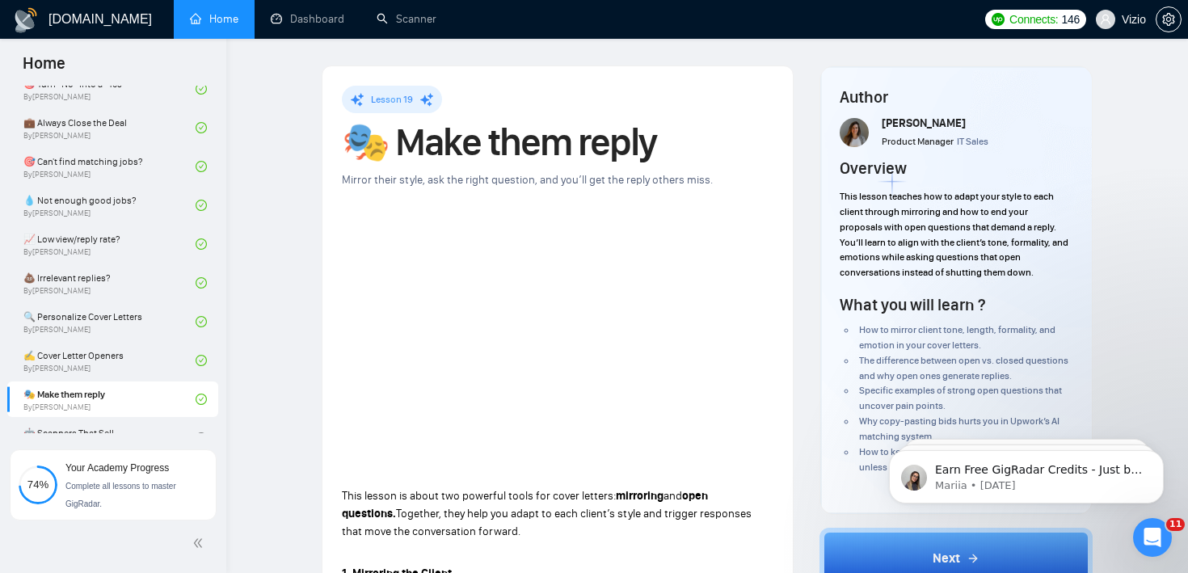
click at [422, 141] on h1 "🎭 Make them reply" at bounding box center [558, 142] width 432 height 36
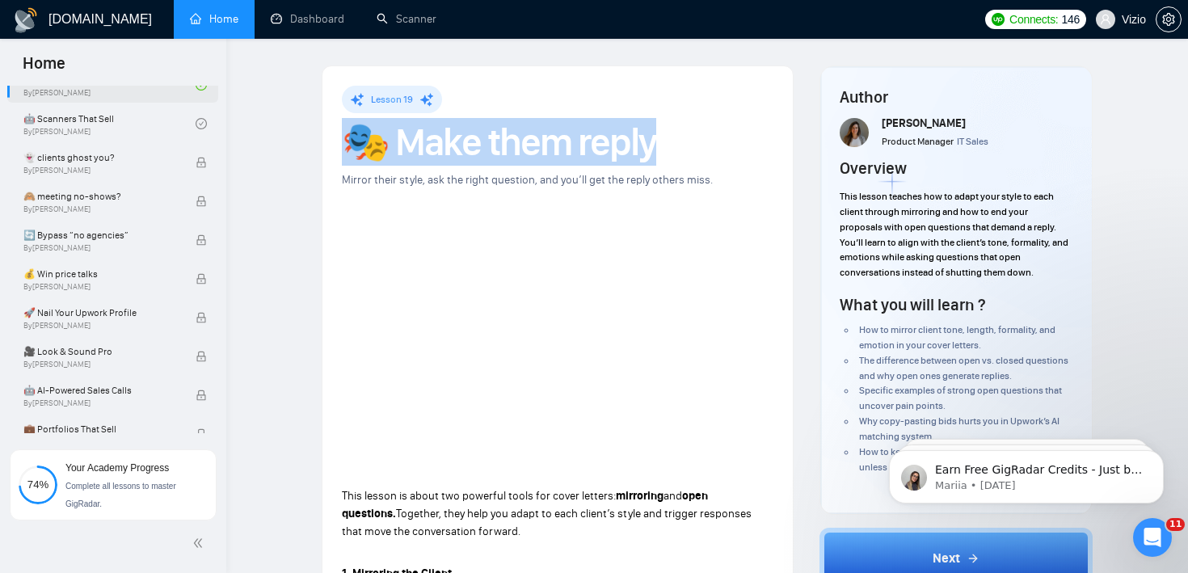
scroll to position [1131, 0]
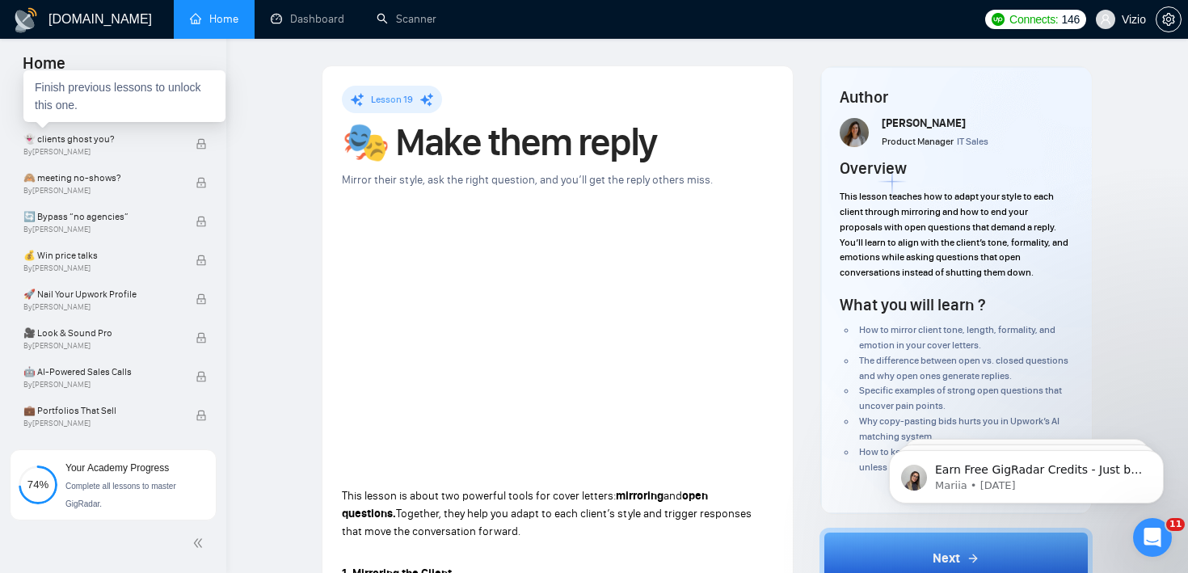
click at [127, 103] on div "Finish previous lessons to unlock this one." at bounding box center [124, 96] width 202 height 52
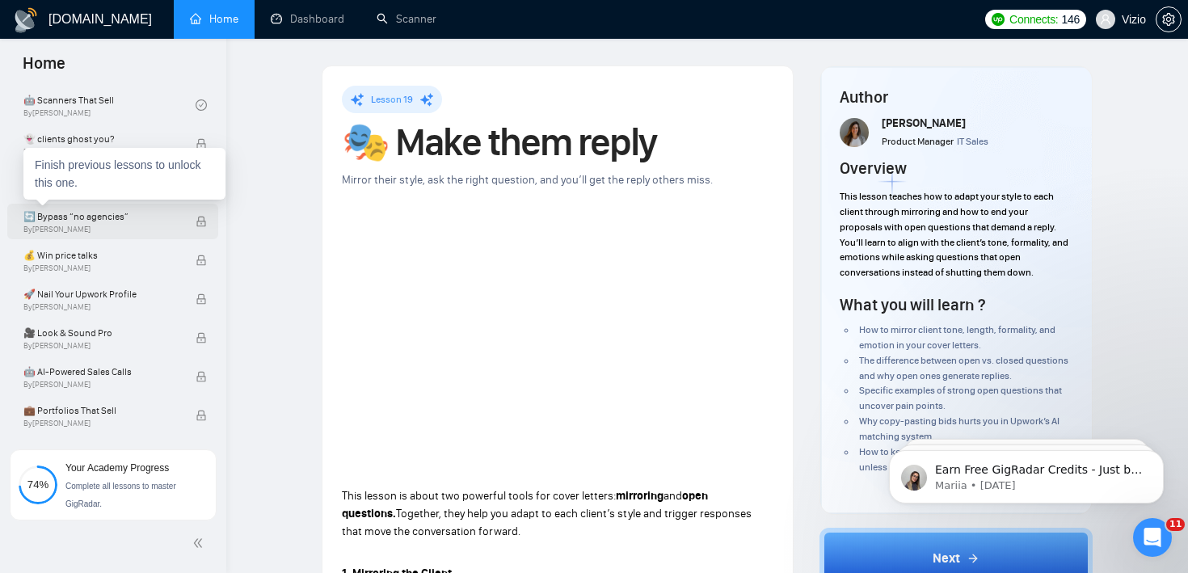
scroll to position [0, 0]
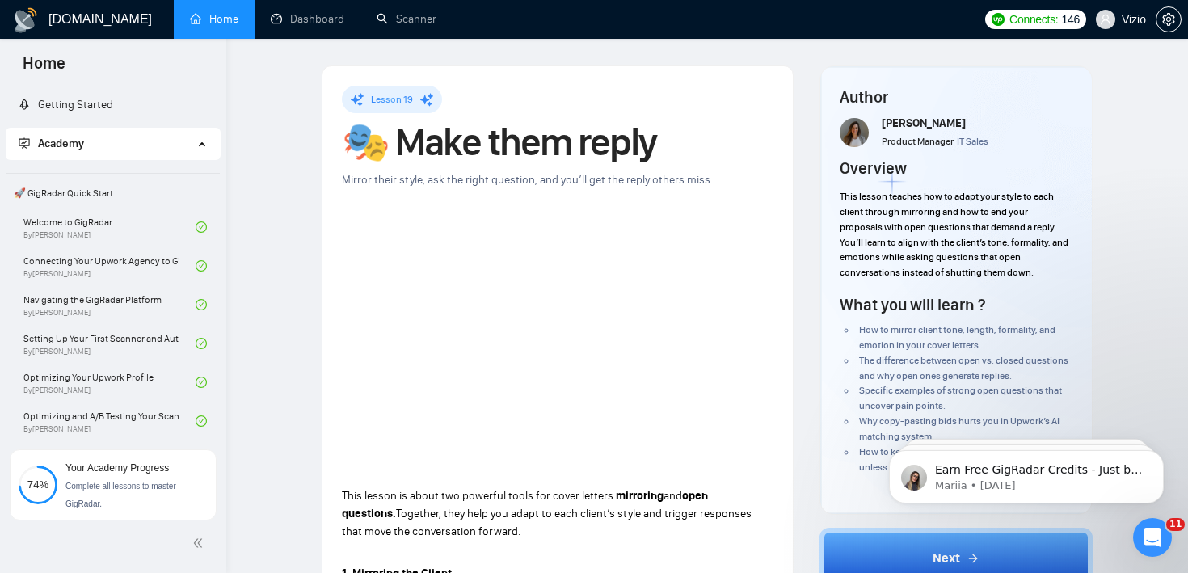
click at [158, 225] on link "Welcome to GigRadar By [PERSON_NAME]" at bounding box center [109, 227] width 172 height 36
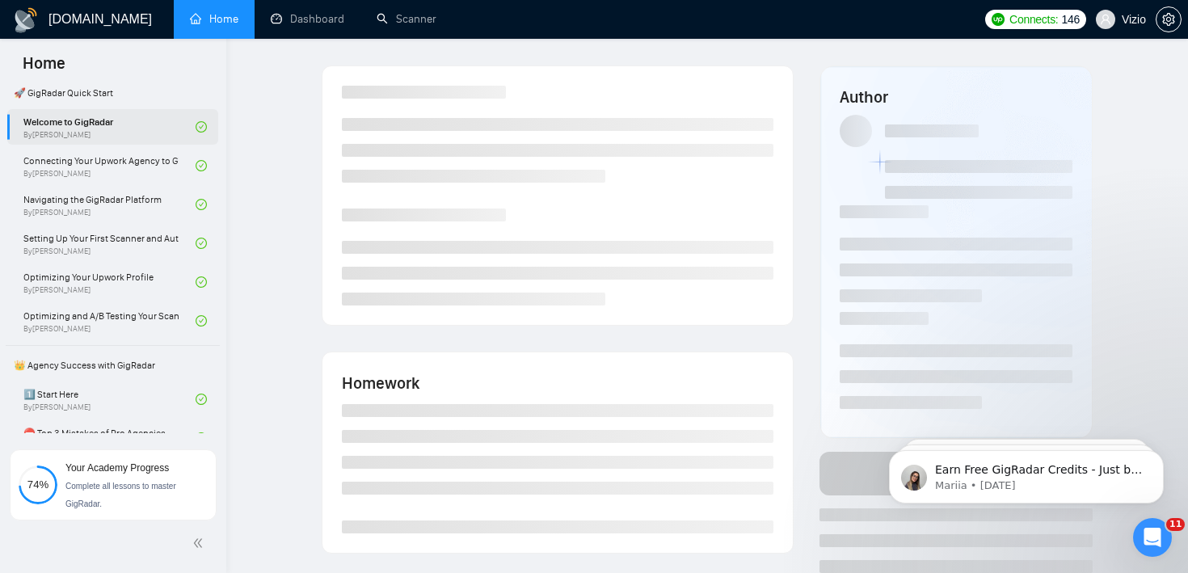
scroll to position [140, 0]
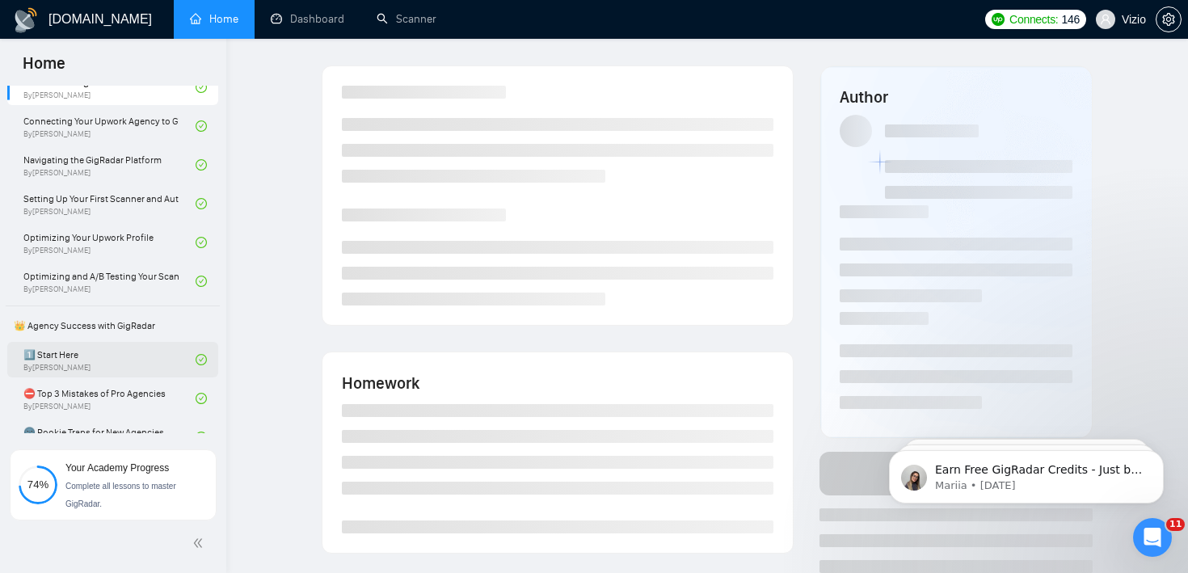
click at [115, 367] on link "1️⃣ Start Here By [PERSON_NAME]" at bounding box center [109, 360] width 172 height 36
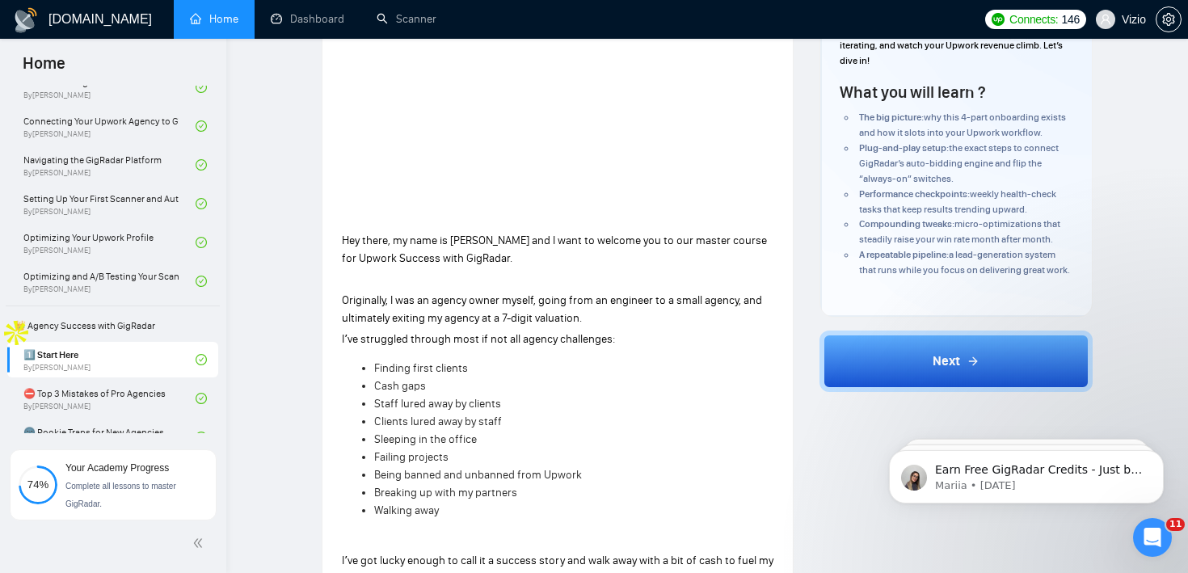
scroll to position [280, 0]
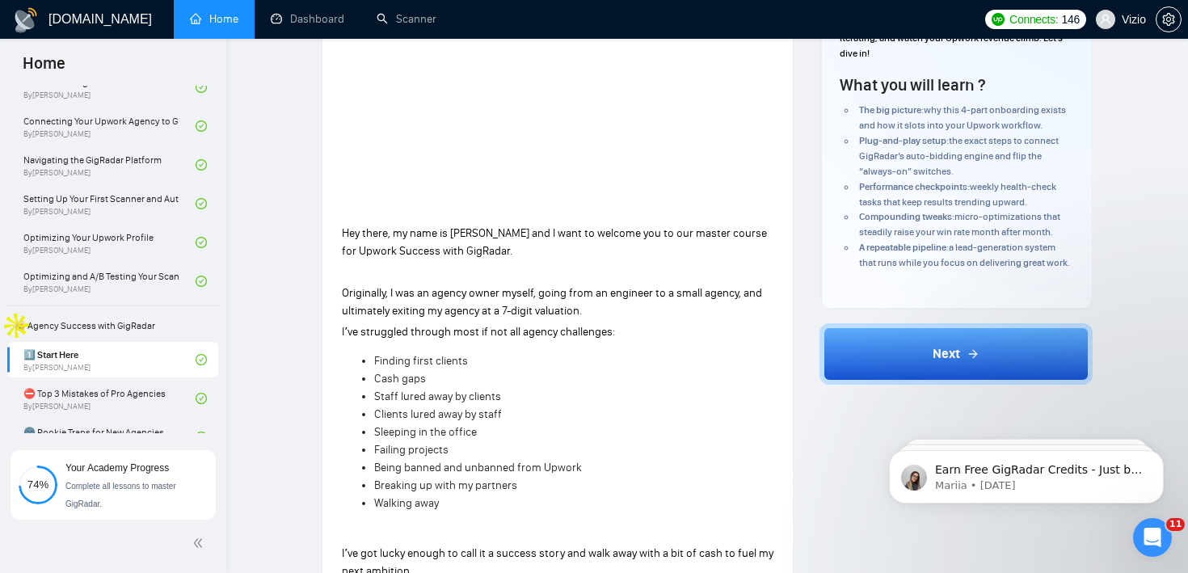
click at [352, 239] on span "Hey there, my name is [PERSON_NAME] and I want to welcome you to our master cou…" at bounding box center [554, 242] width 425 height 32
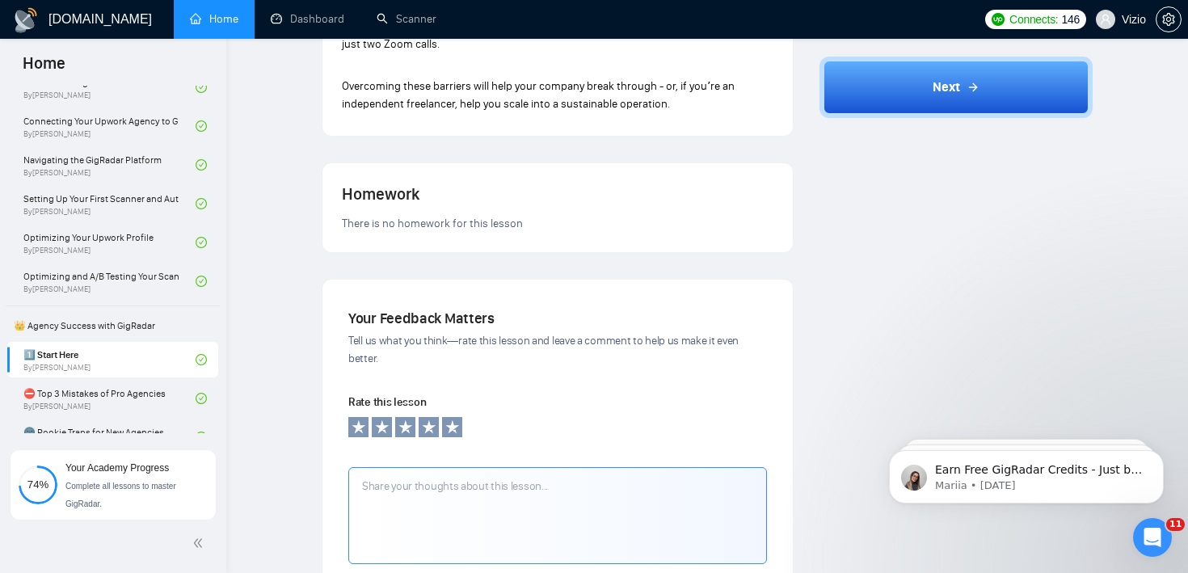
scroll to position [1160, 0]
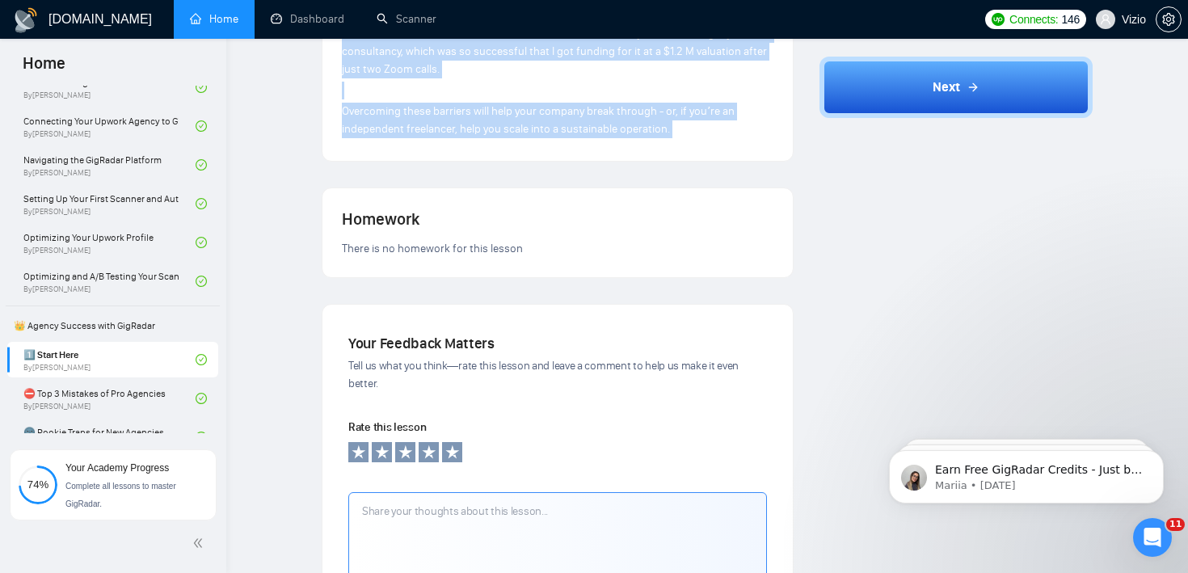
drag, startPoint x: 352, startPoint y: 239, endPoint x: 675, endPoint y: 135, distance: 339.6
click at [86, 389] on link "⛔ Top 3 Mistakes of Pro Agencies By [PERSON_NAME]" at bounding box center [109, 399] width 172 height 36
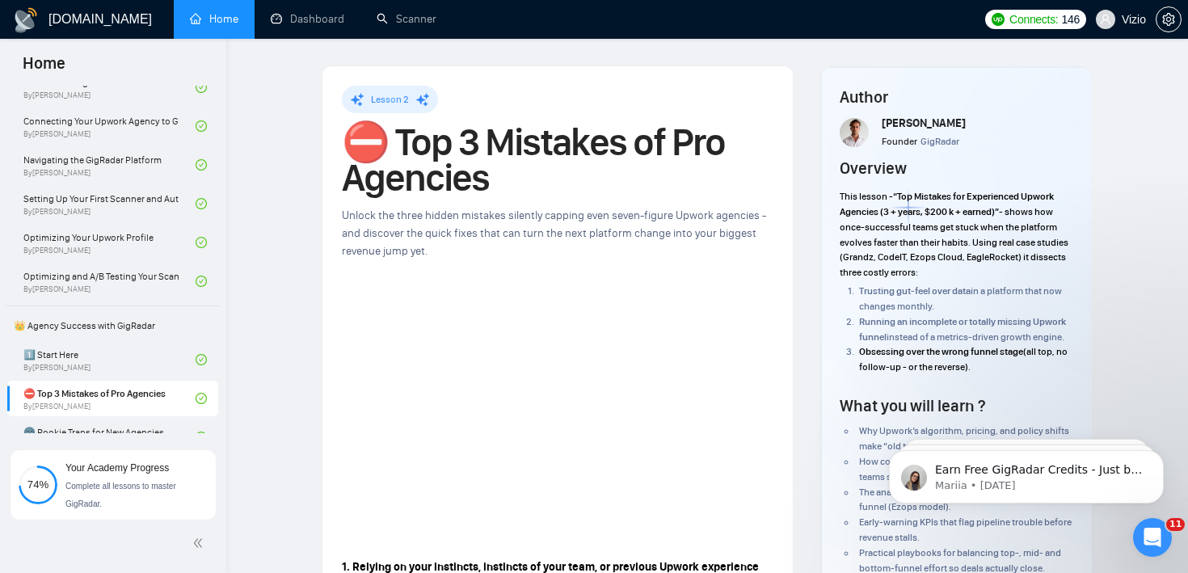
click at [506, 213] on span "Unlock the three hidden mistakes silently capping even seven-figure Upwork agen…" at bounding box center [554, 232] width 424 height 49
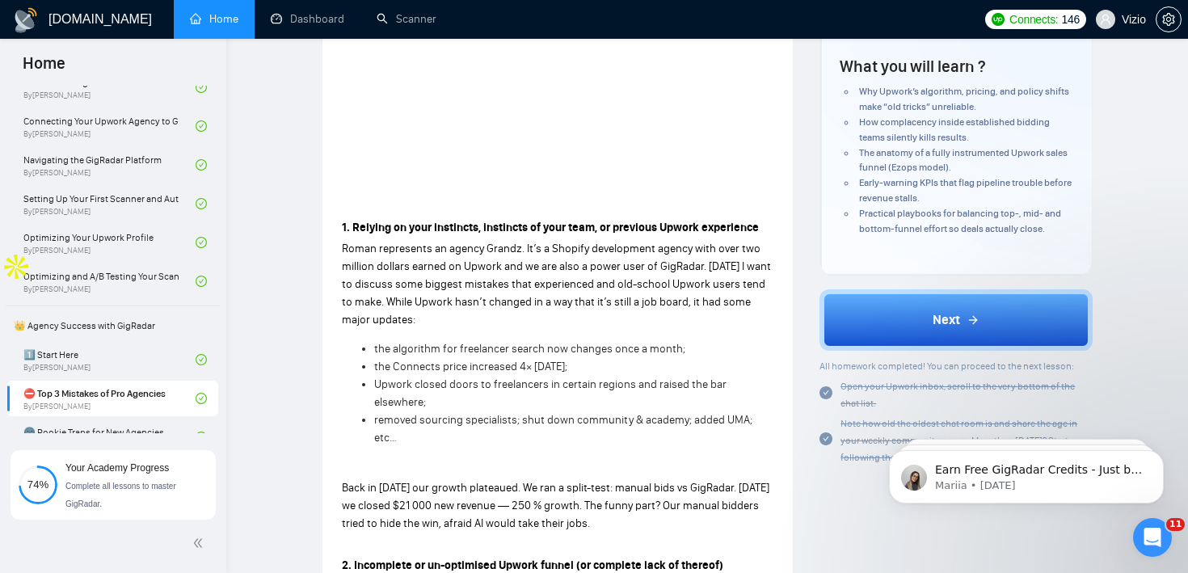
scroll to position [401, 0]
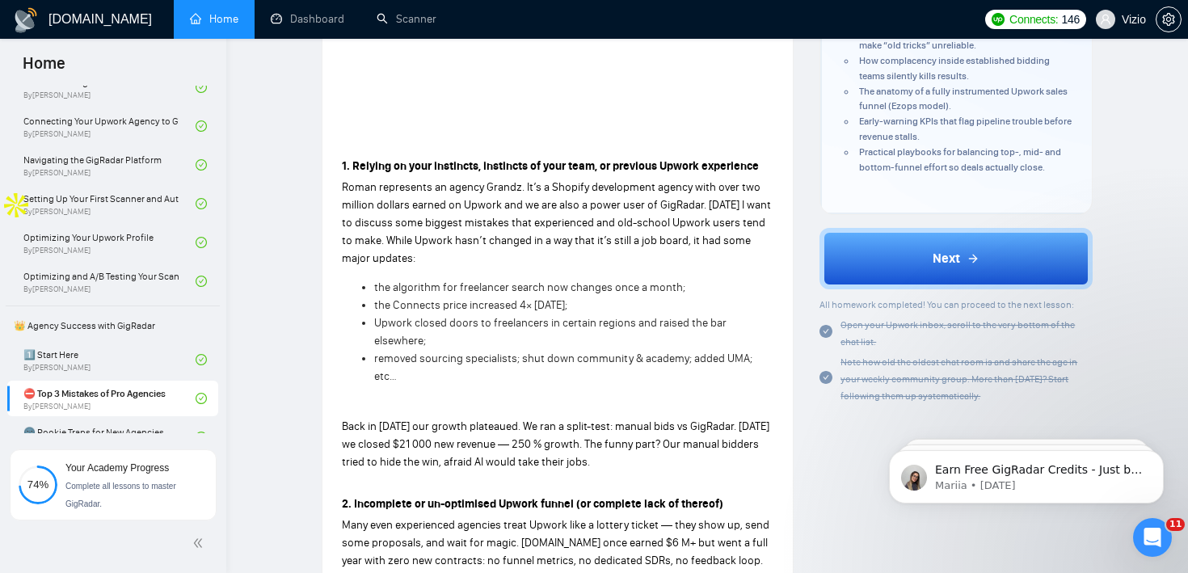
click at [355, 174] on p "1. Relying on your instincts, instincts of your team, or previous Upwork experi…" at bounding box center [558, 167] width 432 height 18
click at [356, 166] on strong "1. Relying on your instincts, instincts of your team, or previous Upwork experi…" at bounding box center [550, 166] width 417 height 14
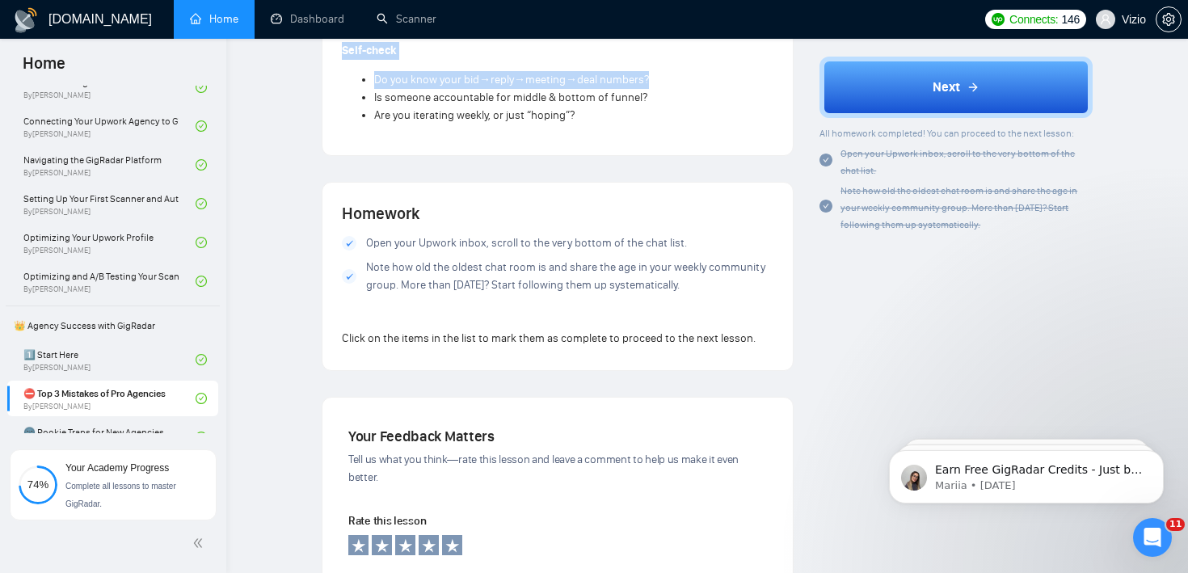
scroll to position [1353, 0]
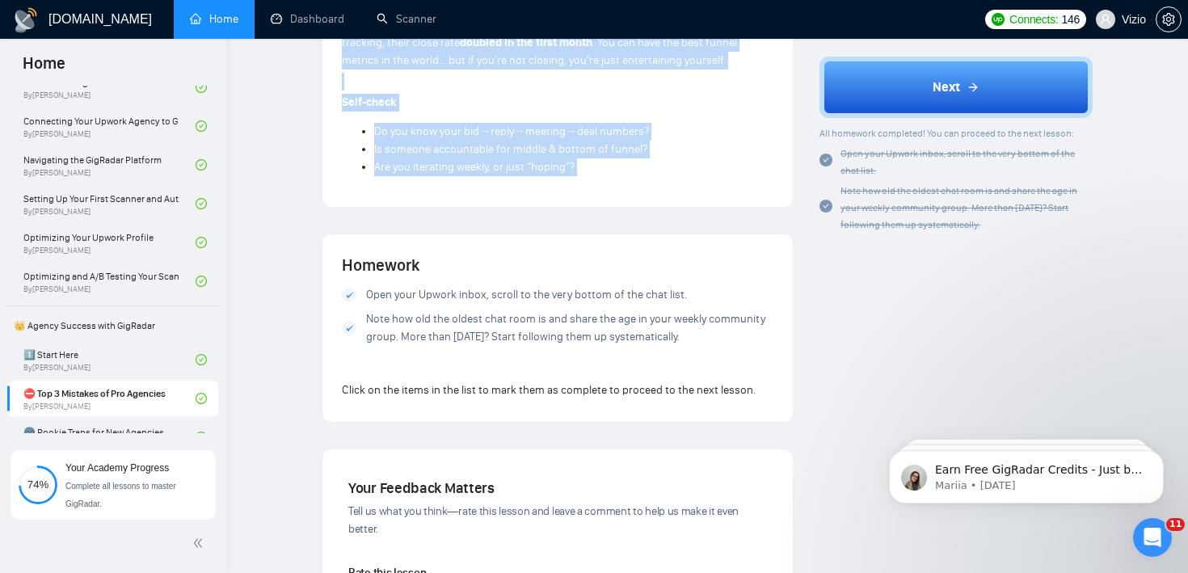
drag, startPoint x: 356, startPoint y: 166, endPoint x: 605, endPoint y: 166, distance: 249.7
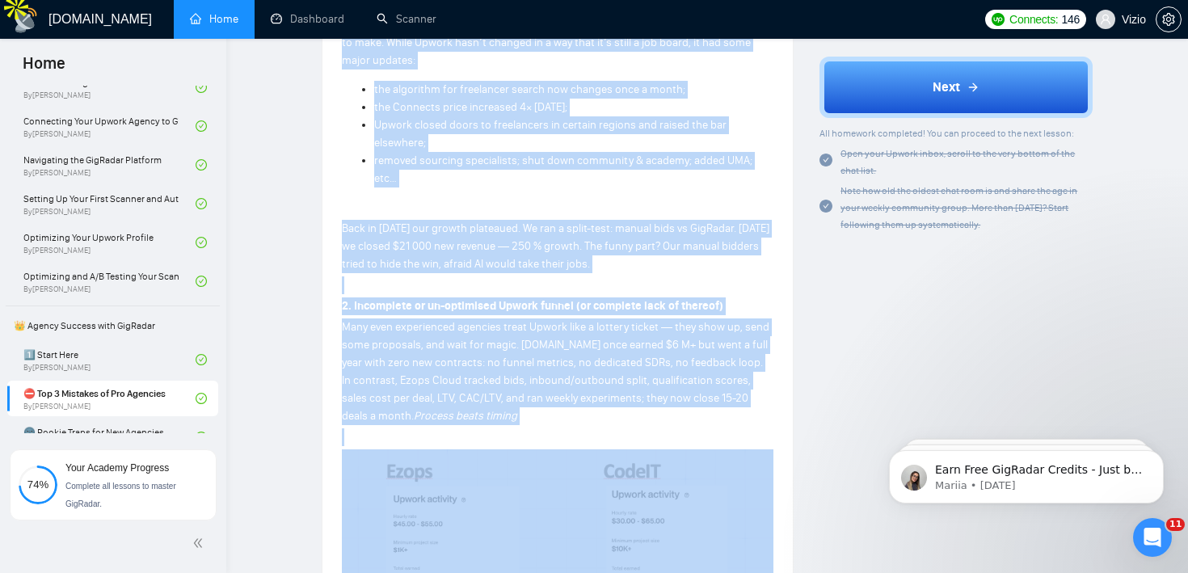
scroll to position [525, 0]
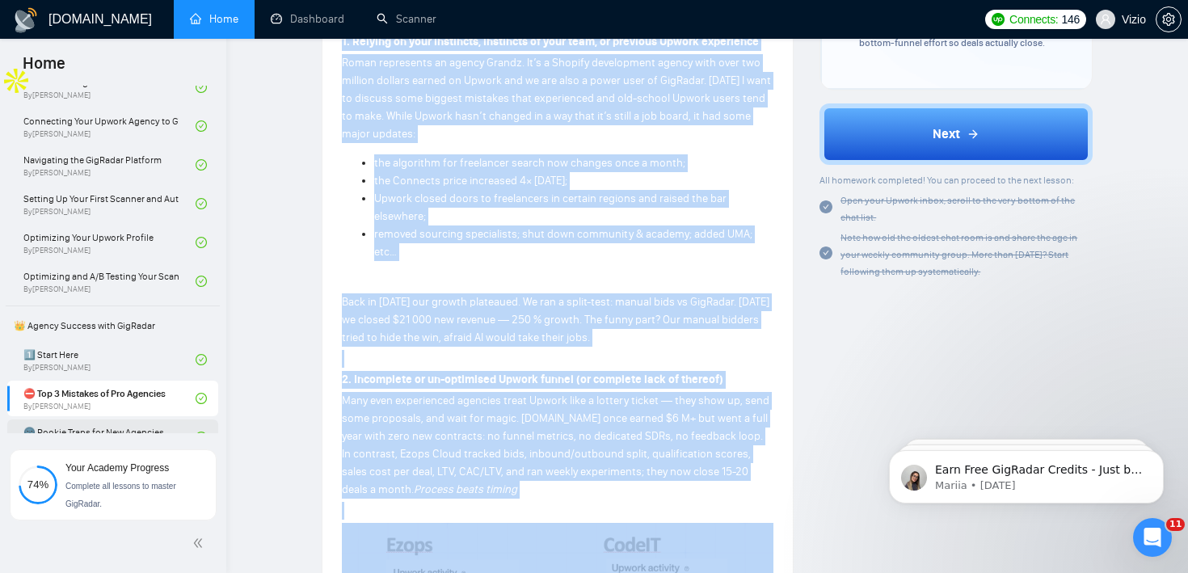
click at [116, 423] on link "🌚 Rookie Traps for New Agencies By [PERSON_NAME]" at bounding box center [109, 437] width 172 height 36
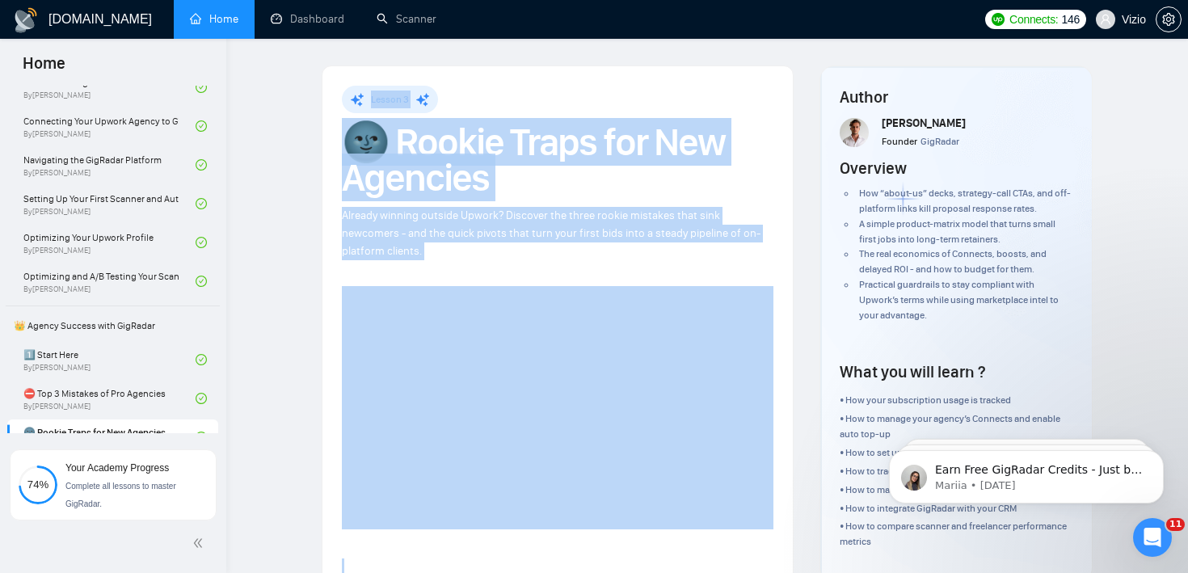
click at [555, 207] on div "Already winning outside Upwork? Discover the three rookie mistakes that sink ne…" at bounding box center [558, 233] width 432 height 53
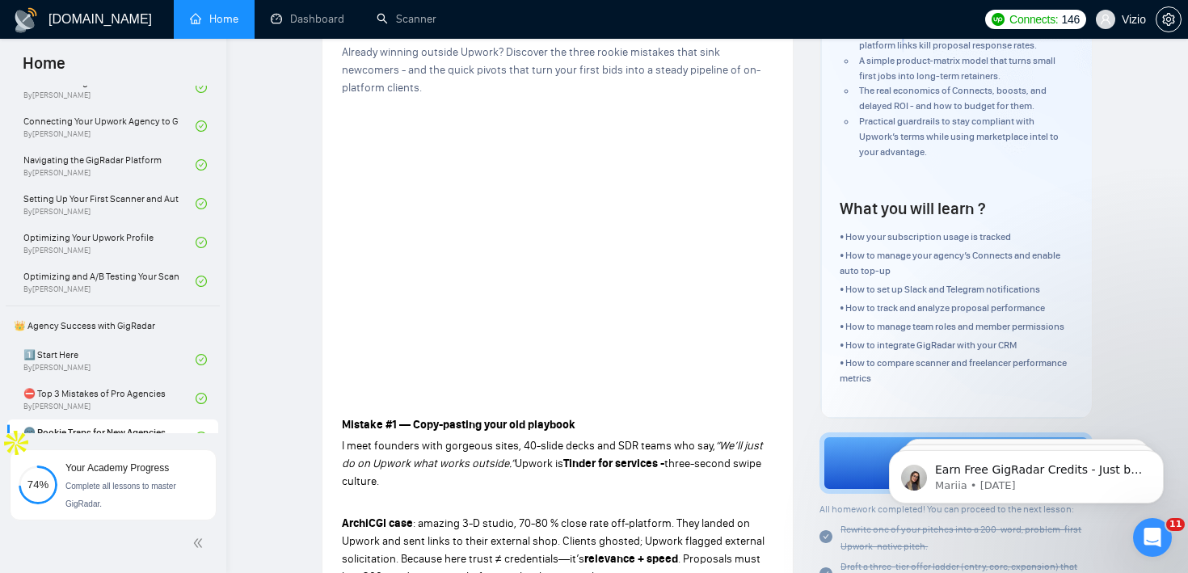
scroll to position [206, 0]
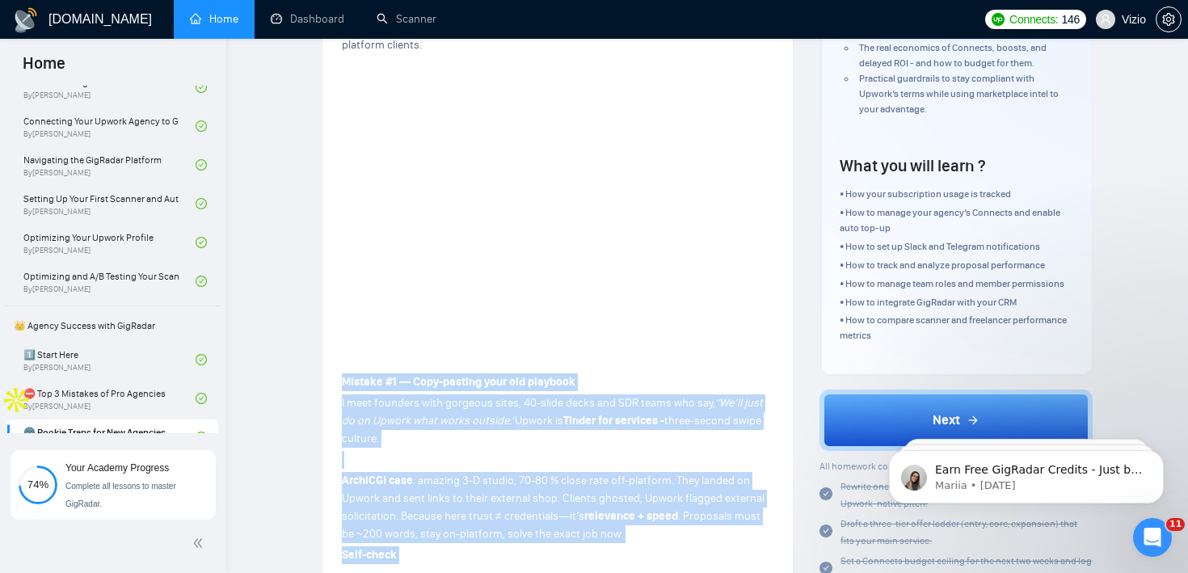
drag, startPoint x: 547, startPoint y: 338, endPoint x: 337, endPoint y: 385, distance: 215.3
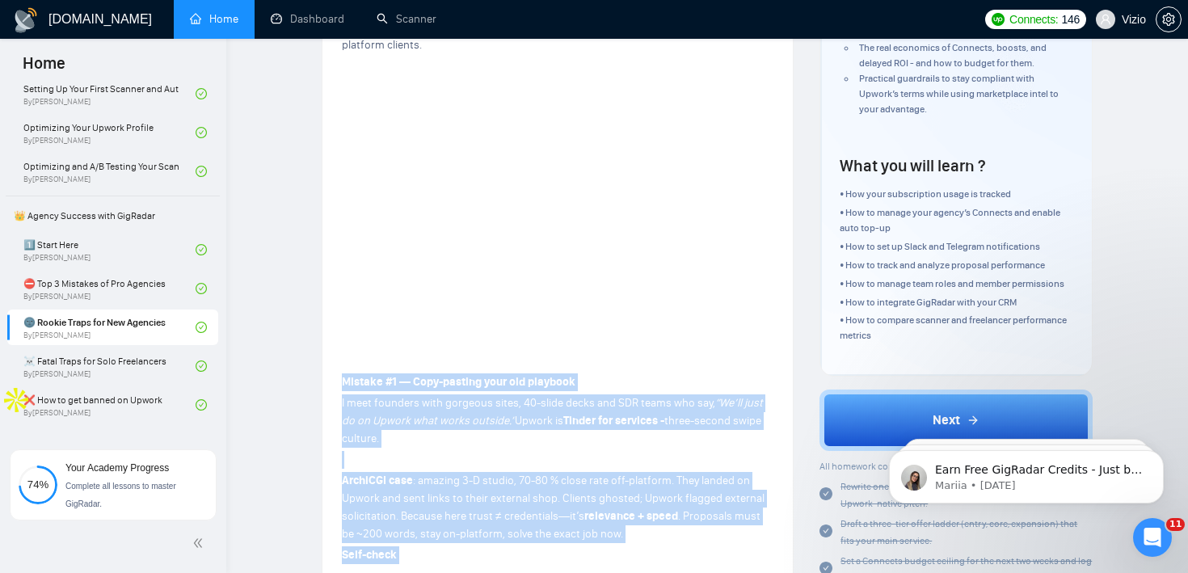
scroll to position [256, 0]
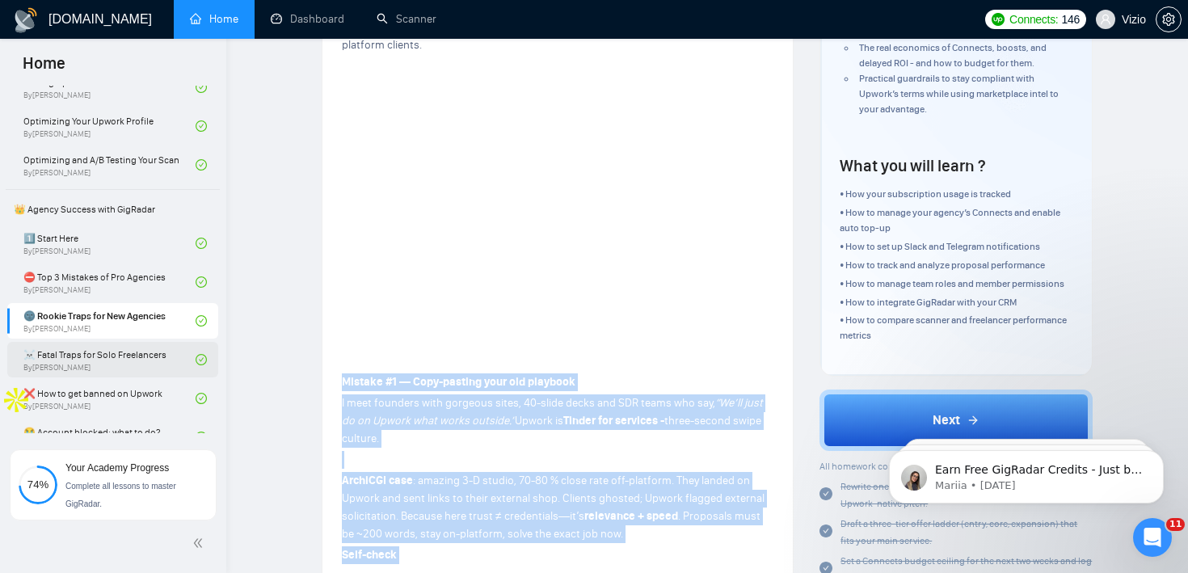
click at [129, 343] on link "☠️ Fatal Traps for Solo Freelancers By [PERSON_NAME]" at bounding box center [109, 360] width 172 height 36
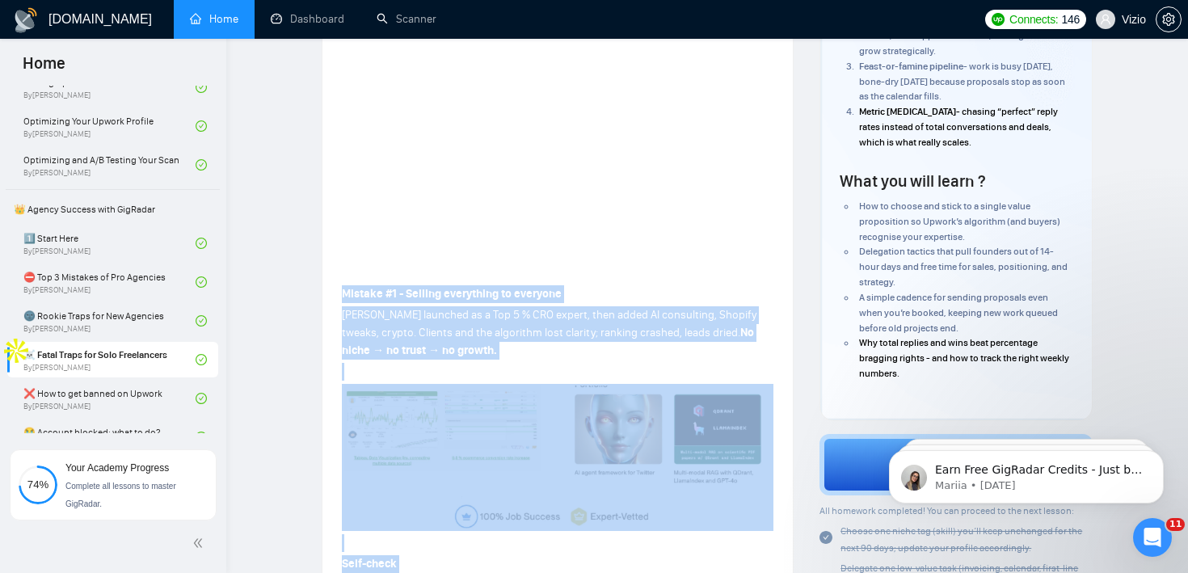
scroll to position [229, 0]
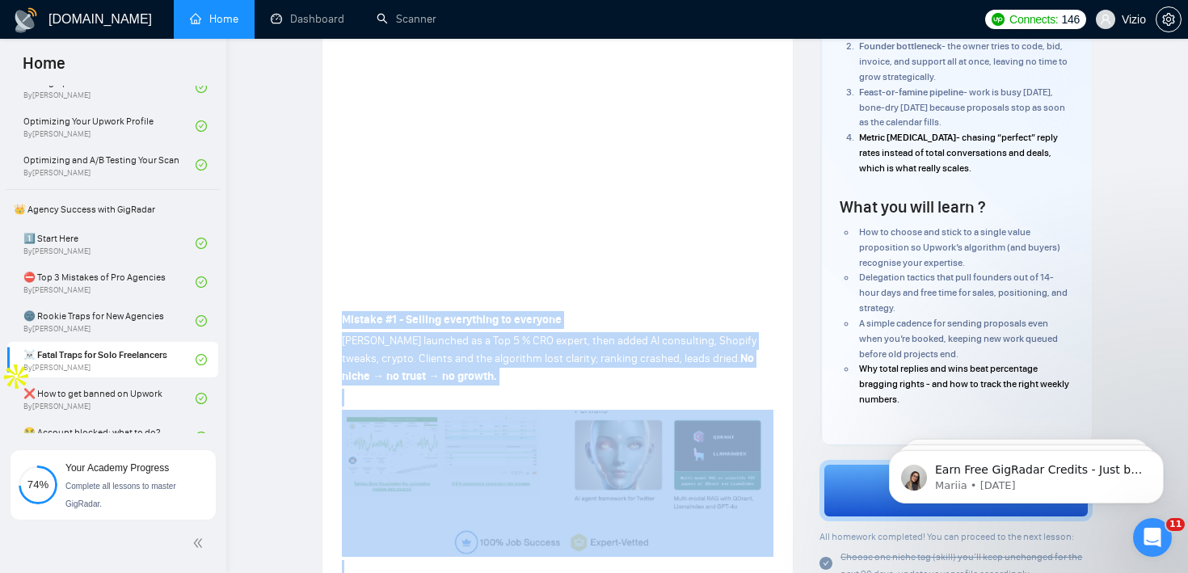
drag, startPoint x: 410, startPoint y: 297, endPoint x: 332, endPoint y: 311, distance: 78.8
